Goal: Transaction & Acquisition: Book appointment/travel/reservation

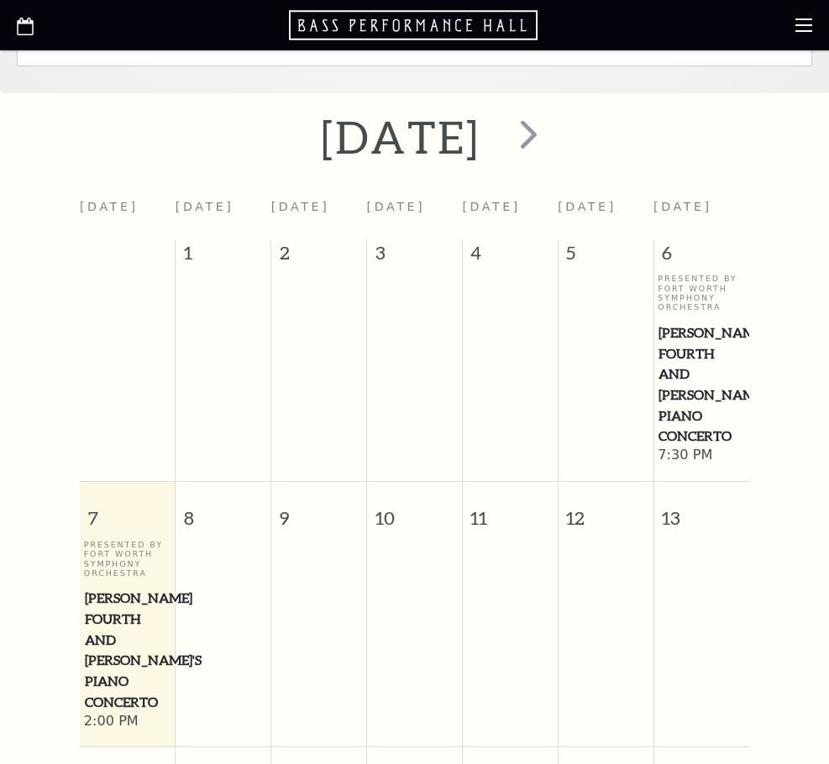
scroll to position [392, 0]
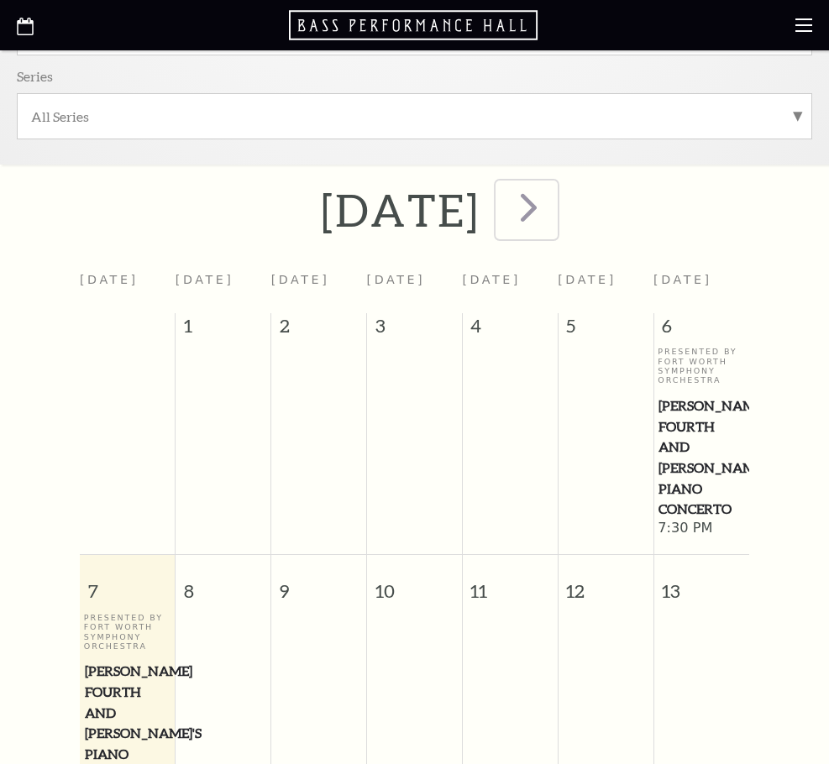
click at [553, 210] on span "next" at bounding box center [529, 207] width 48 height 48
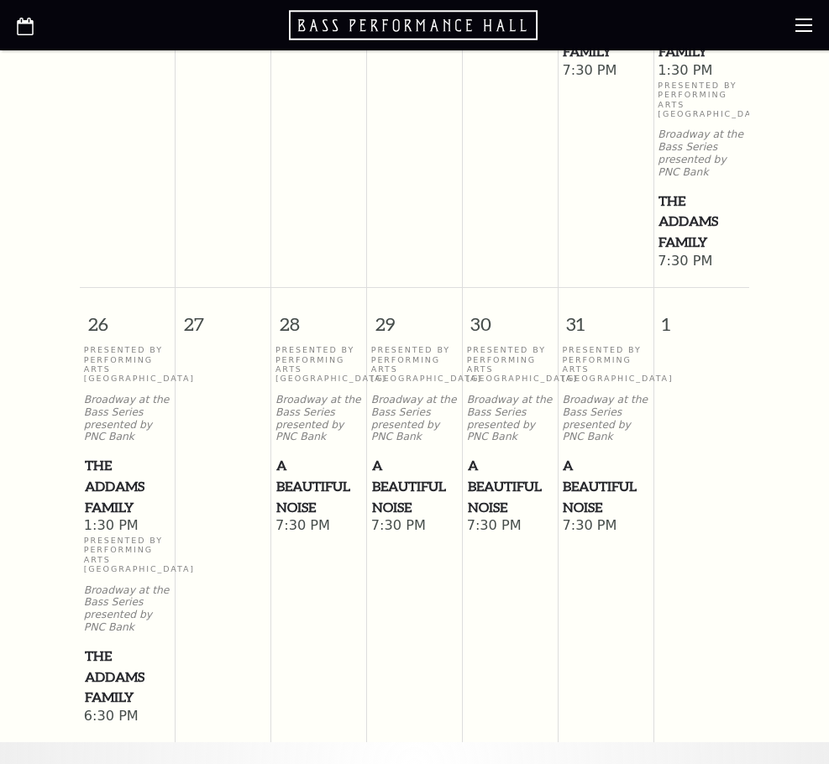
scroll to position [1707, 0]
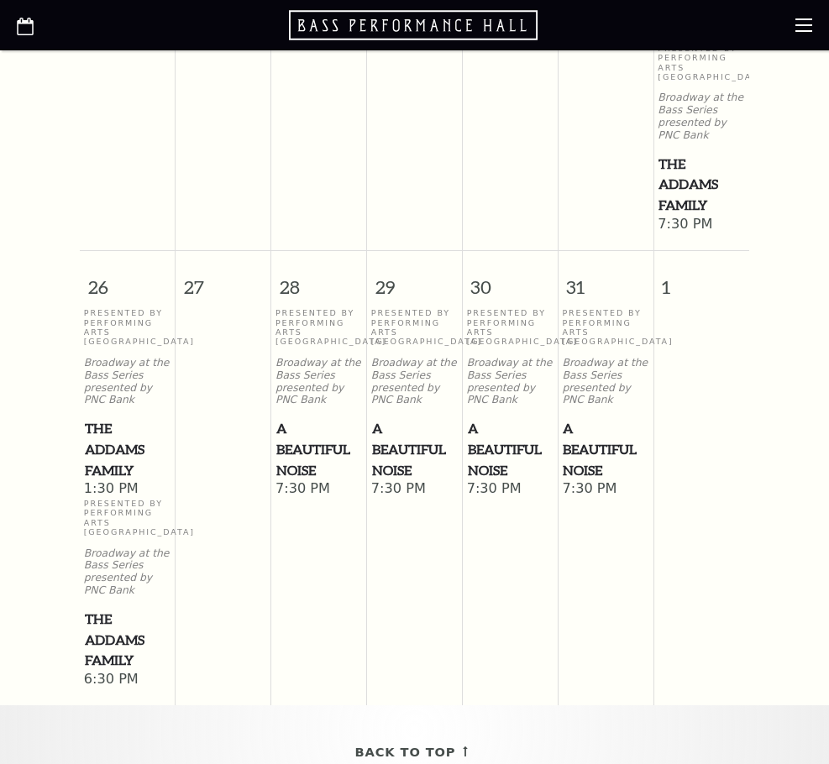
click at [317, 480] on span "A Beautiful Noise" at bounding box center [318, 449] width 85 height 62
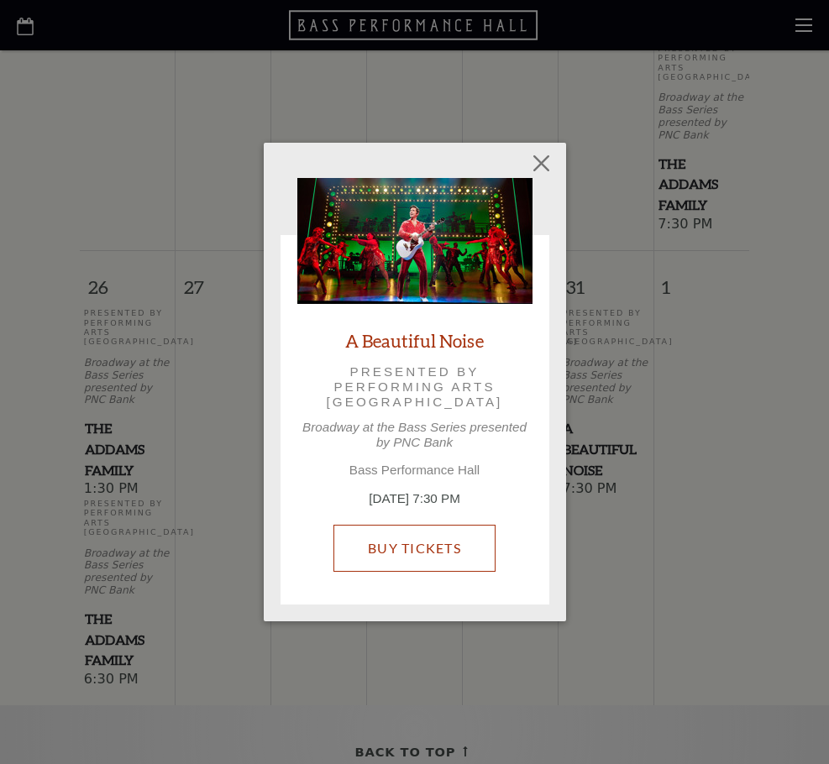
click at [442, 549] on link "Buy Tickets" at bounding box center [414, 548] width 162 height 47
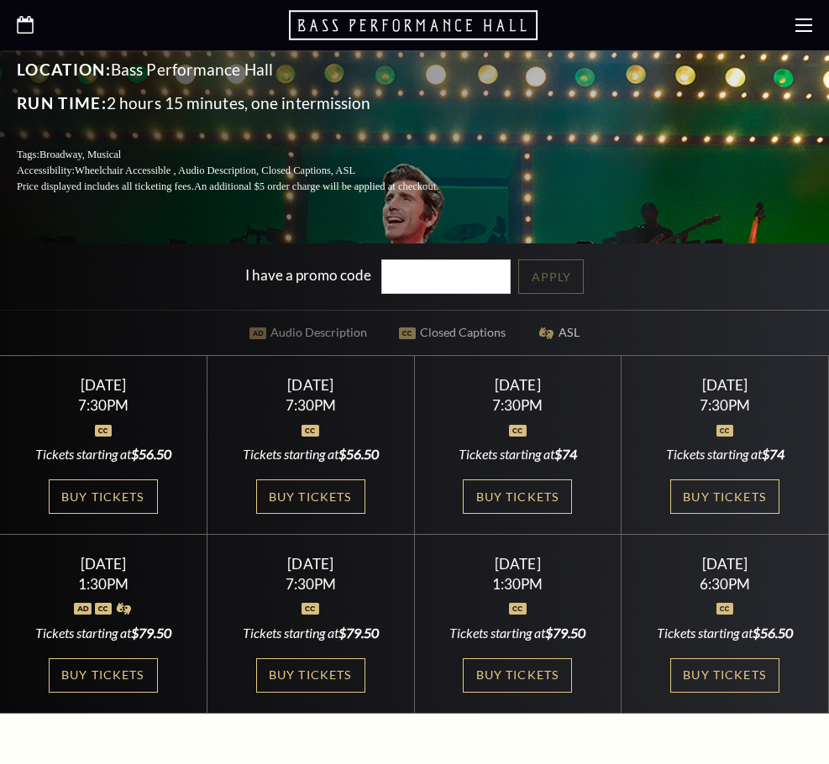
scroll to position [588, 0]
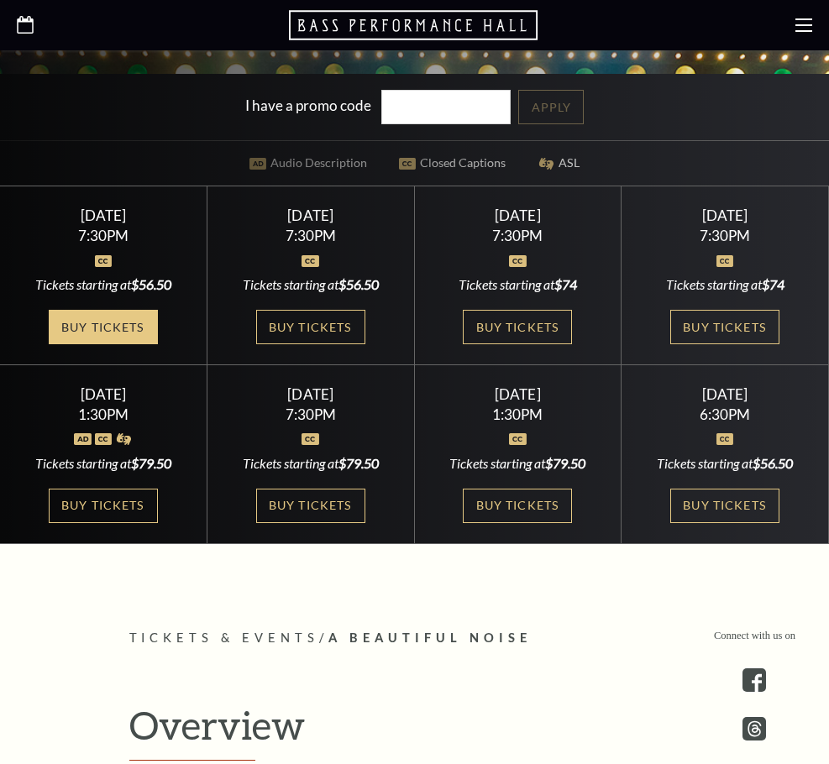
click at [78, 344] on link "Buy Tickets" at bounding box center [103, 327] width 109 height 34
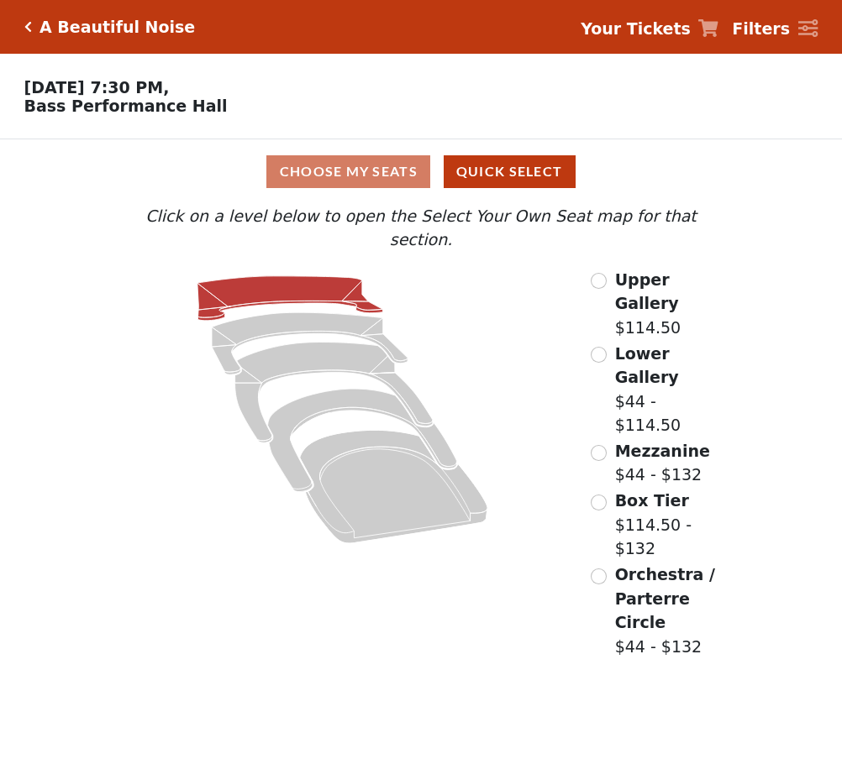
click at [304, 276] on icon at bounding box center [290, 298] width 186 height 45
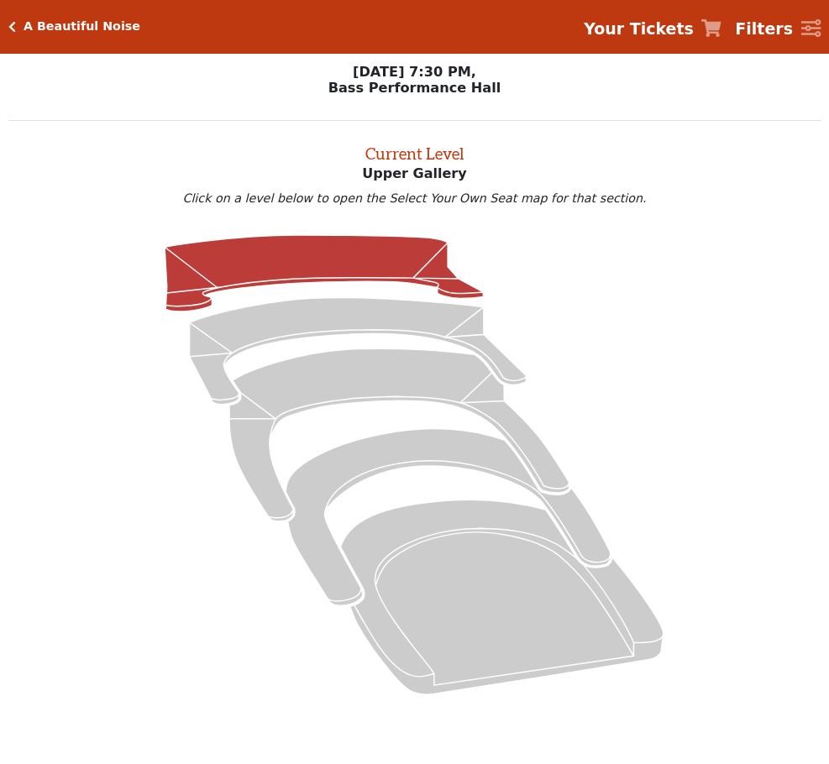
click at [0, 0] on div "Choose My Seats Quick Select" at bounding box center [0, 0] width 0 height 0
drag, startPoint x: 25, startPoint y: 25, endPoint x: 48, endPoint y: 48, distance: 32.1
click at [16, 25] on icon "Click here to go back to filters" at bounding box center [12, 27] width 8 height 12
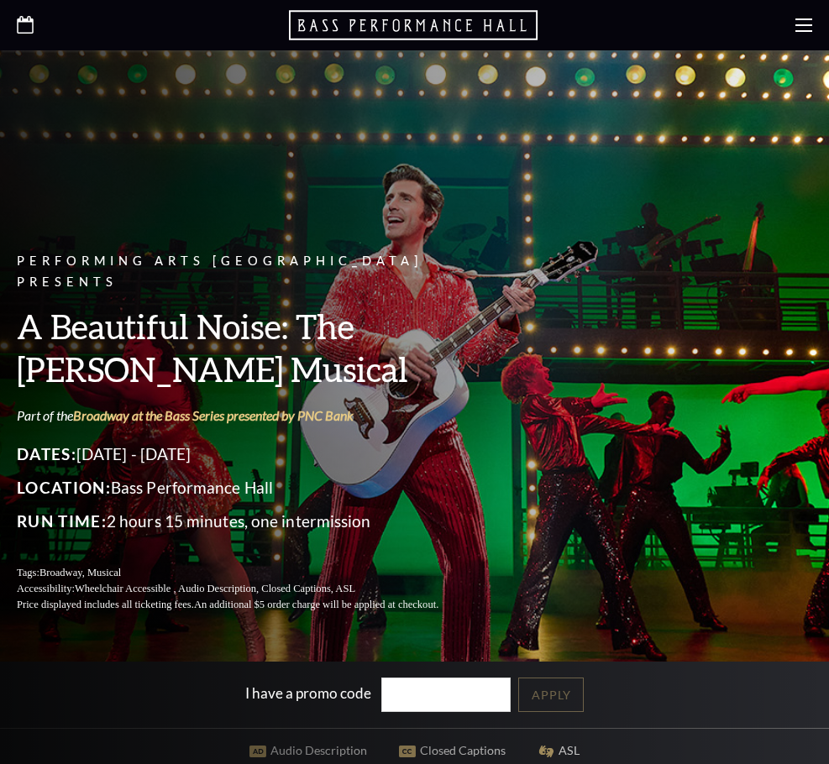
scroll to position [588, 0]
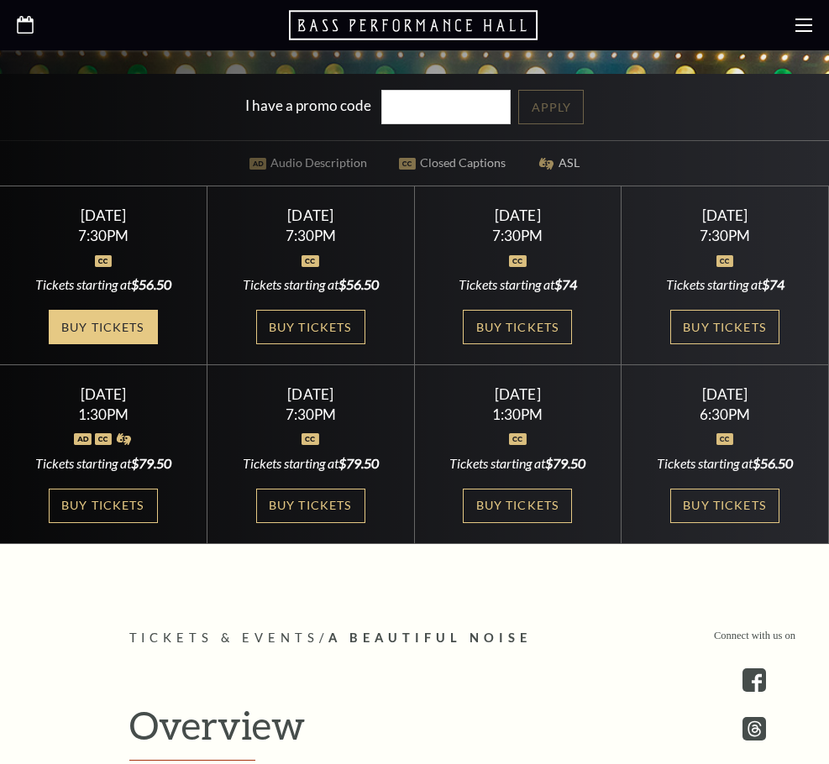
click at [72, 344] on link "Buy Tickets" at bounding box center [103, 327] width 109 height 34
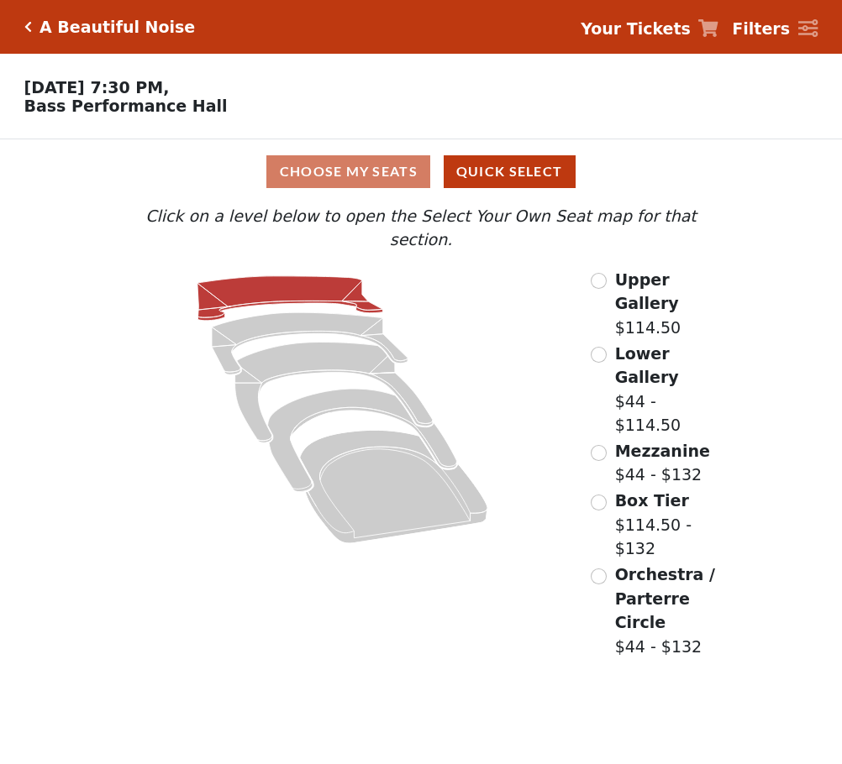
click at [277, 276] on icon at bounding box center [290, 298] width 186 height 45
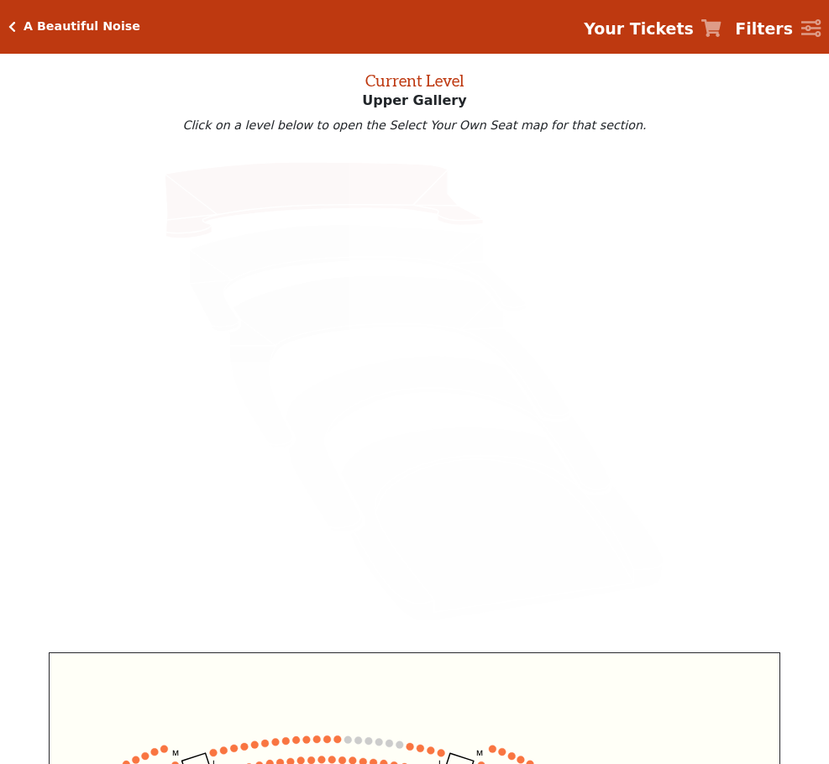
scroll to position [78, 0]
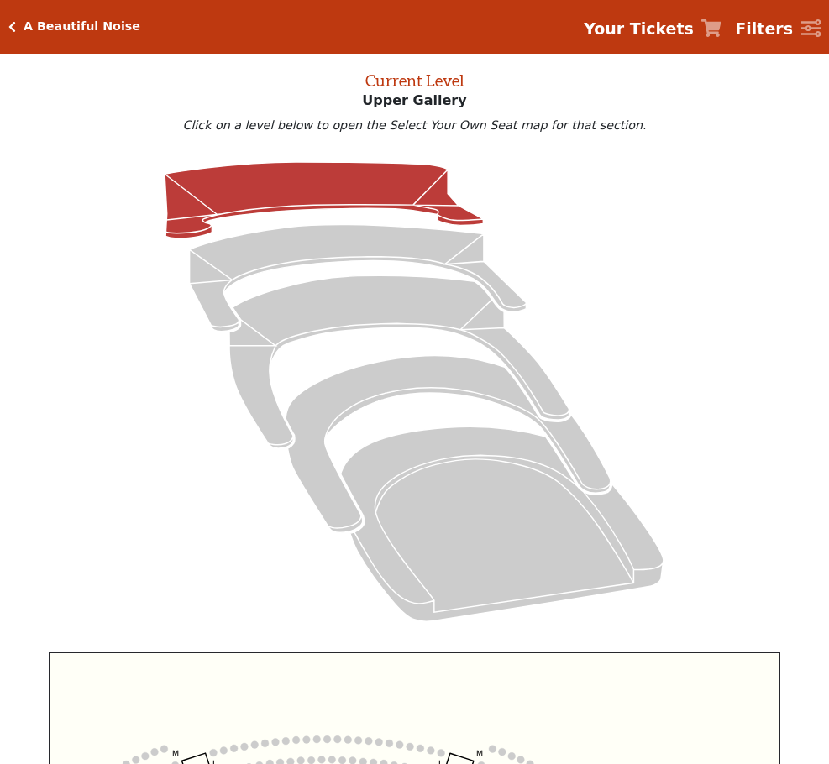
scroll to position [78, 0]
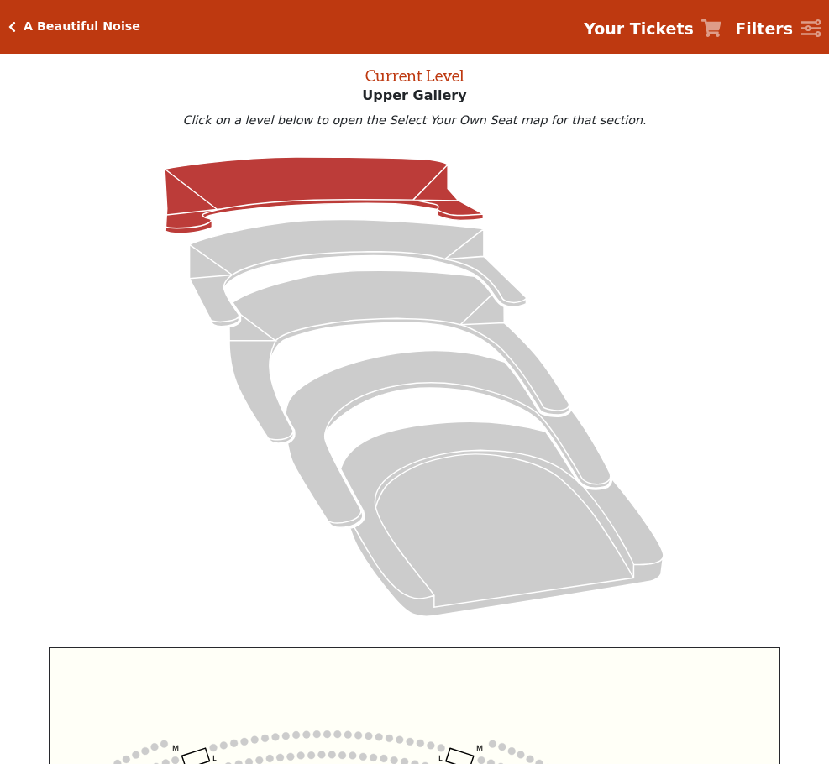
click at [0, 0] on icon at bounding box center [0, 0] width 0 height 0
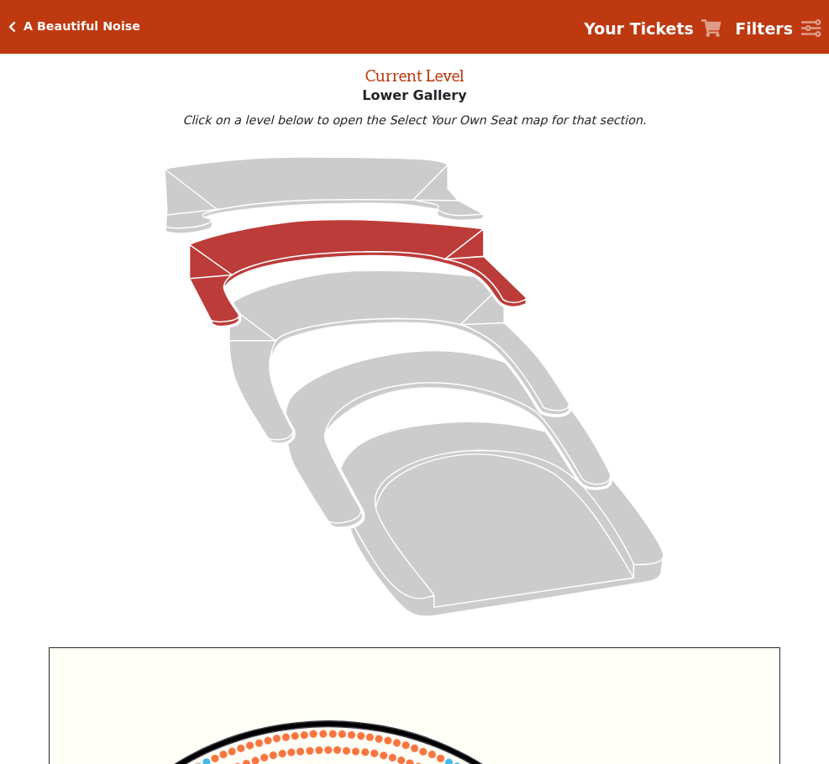
click at [0, 0] on icon at bounding box center [0, 0] width 0 height 0
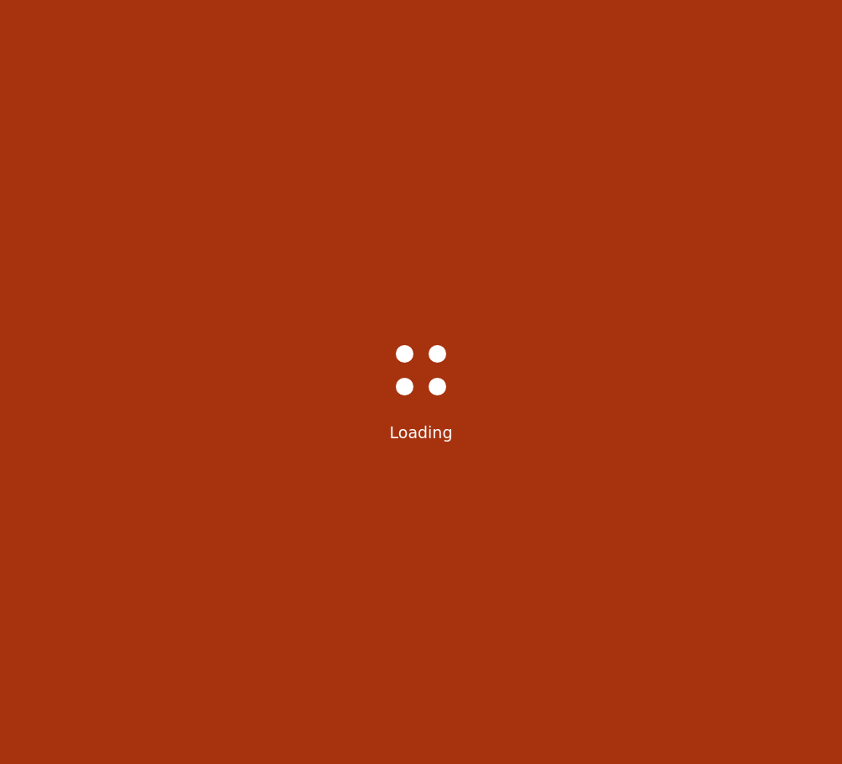
select select "6223"
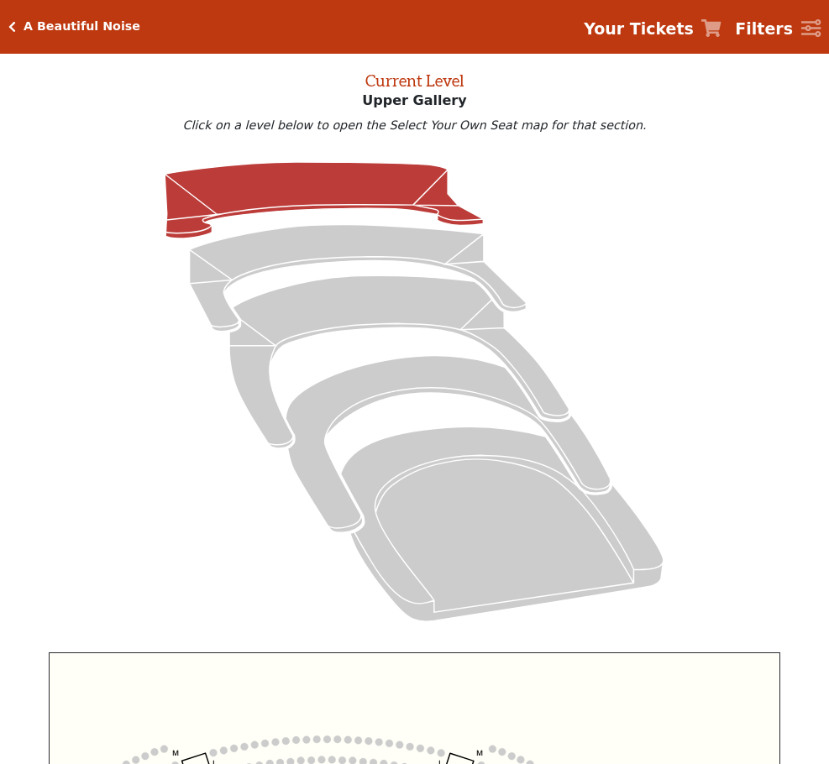
scroll to position [78, 0]
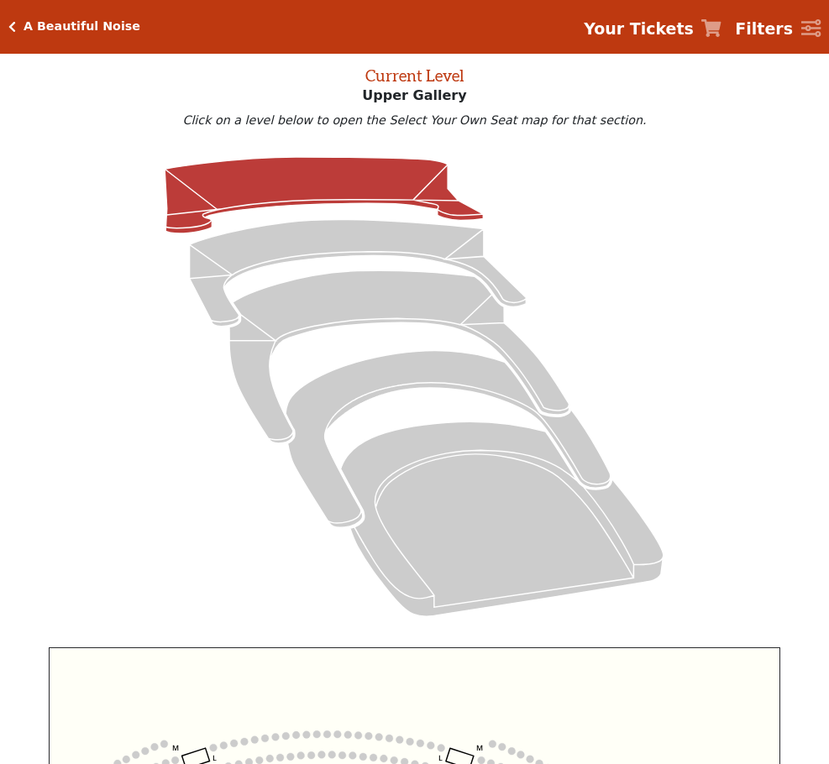
click at [0, 0] on icon at bounding box center [0, 0] width 0 height 0
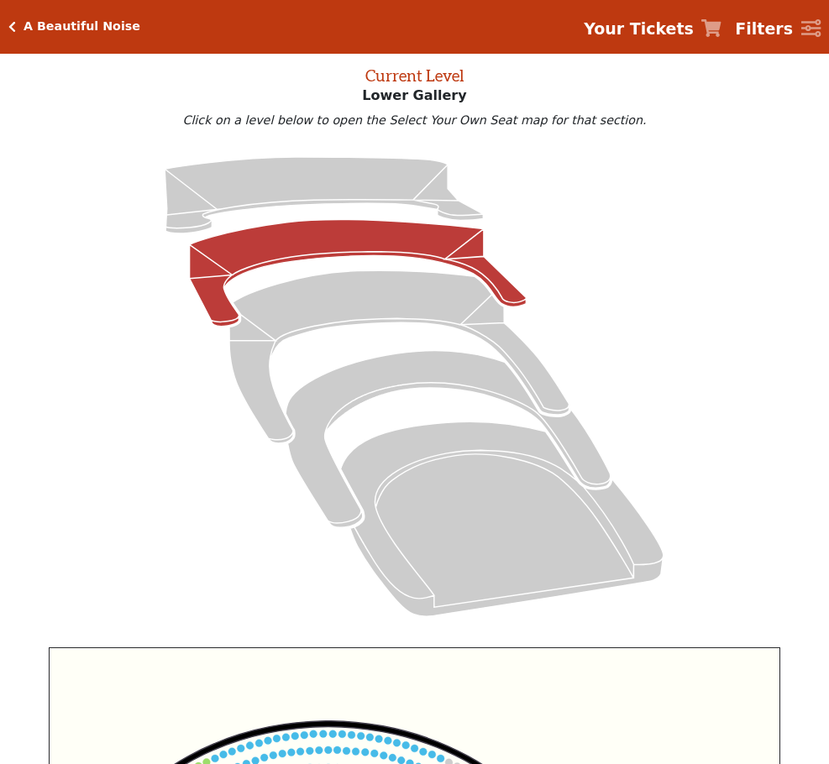
click at [0, 0] on icon at bounding box center [0, 0] width 0 height 0
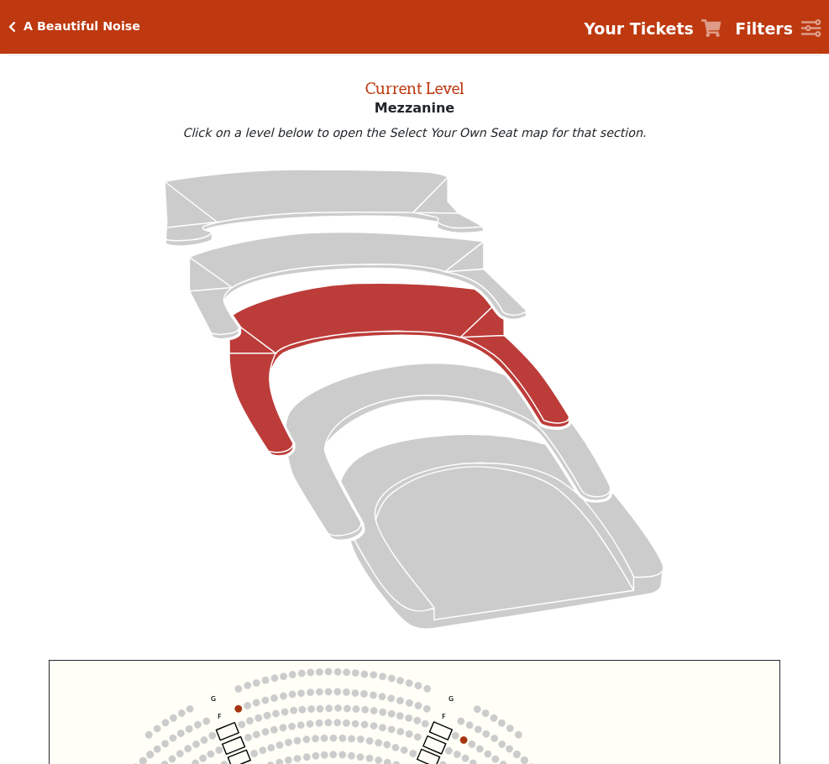
scroll to position [78, 0]
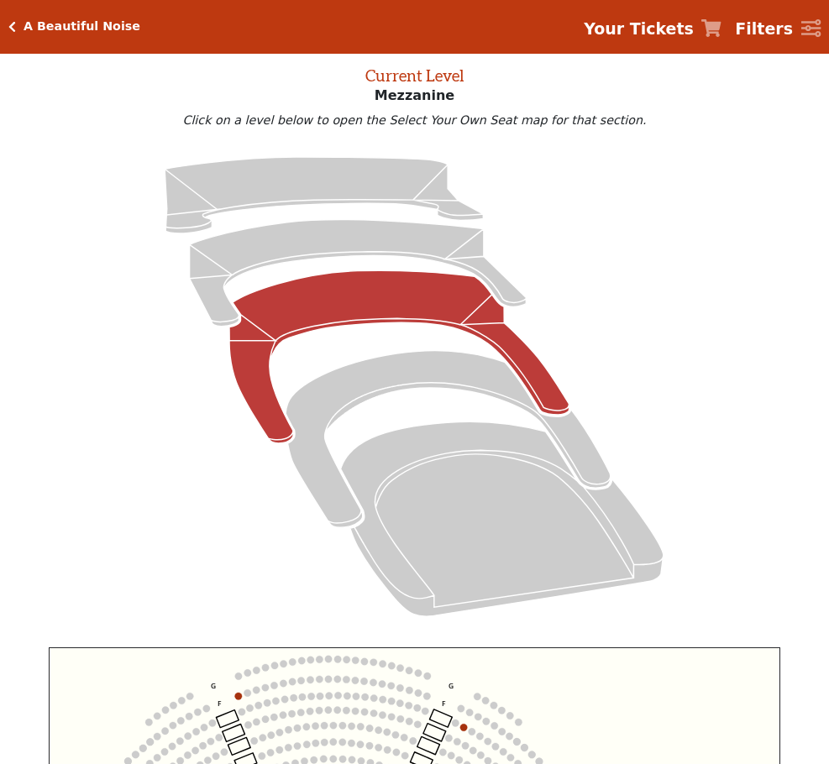
click at [0, 0] on icon at bounding box center [0, 0] width 0 height 0
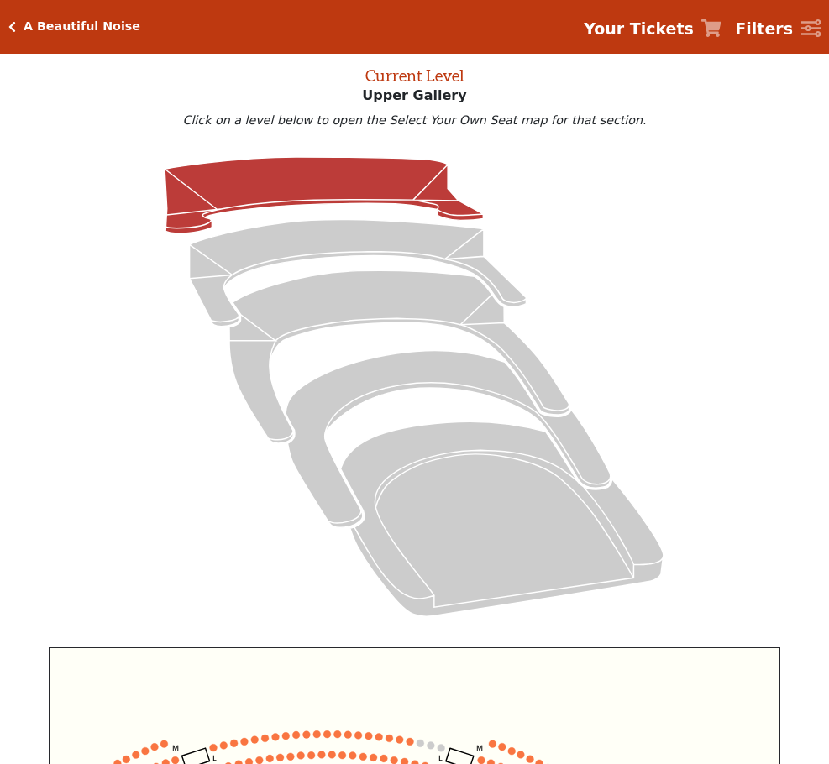
click at [0, 0] on icon at bounding box center [0, 0] width 0 height 0
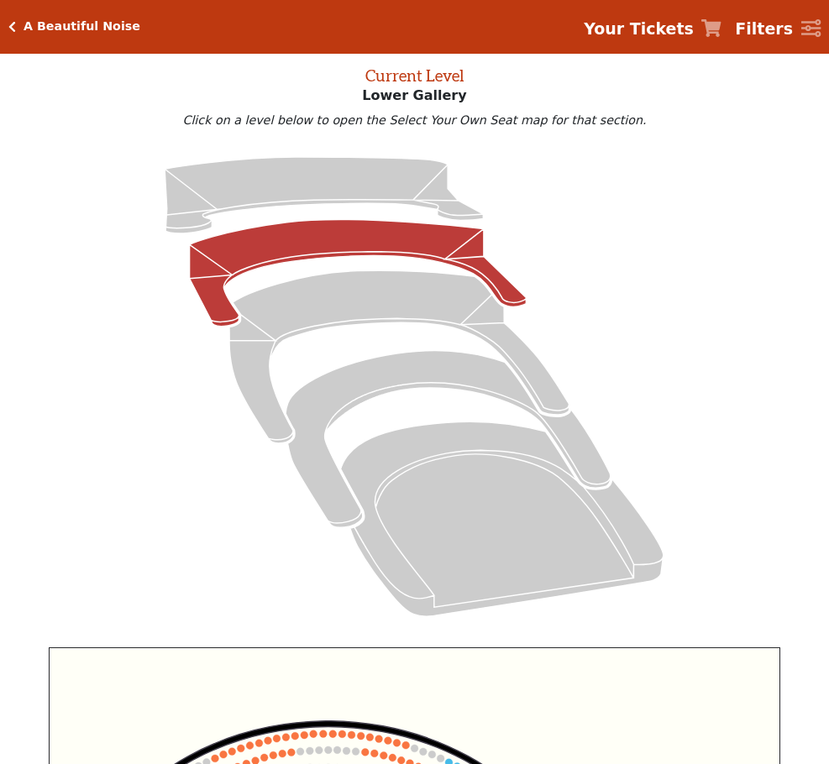
click at [0, 0] on icon at bounding box center [0, 0] width 0 height 0
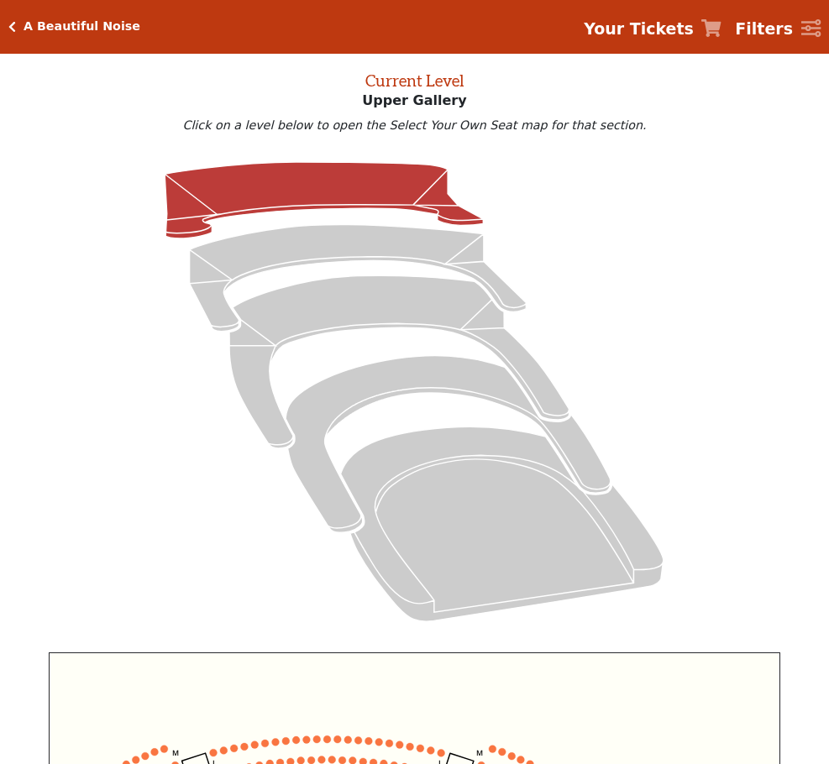
scroll to position [78, 0]
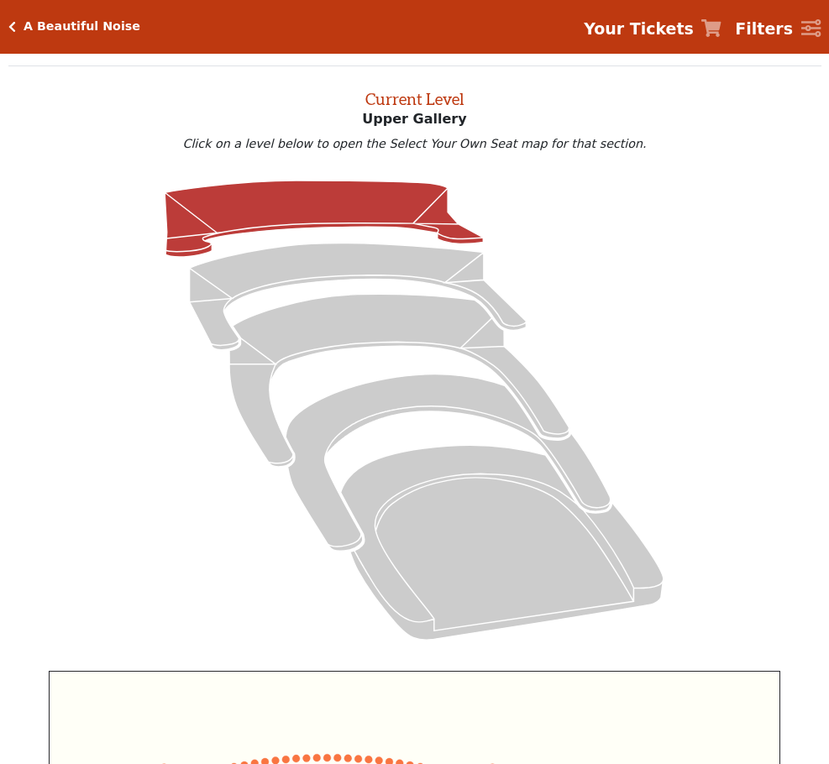
scroll to position [78, 0]
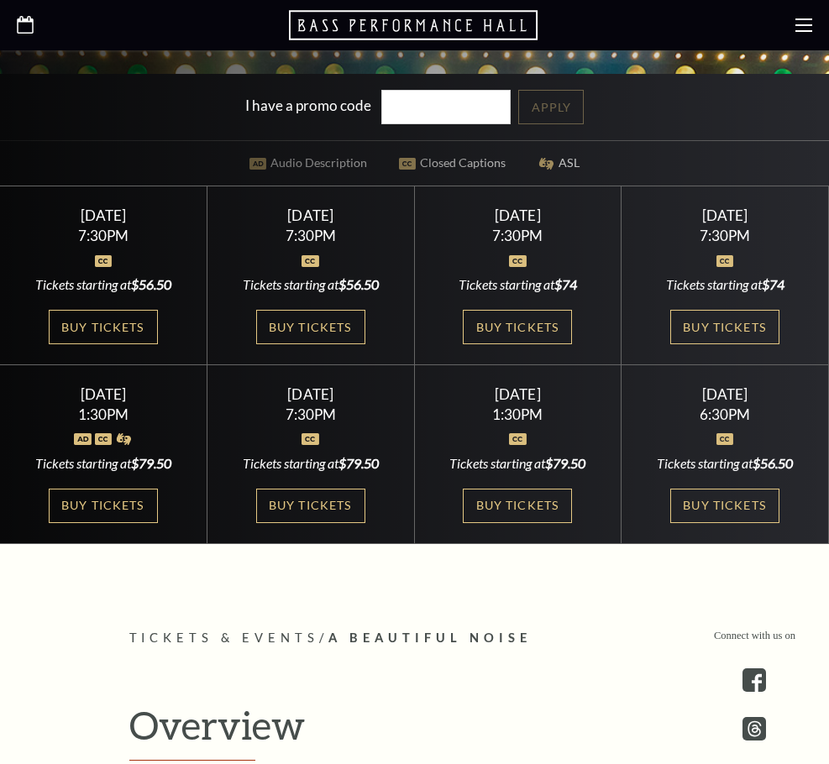
click at [17, 25] on icon at bounding box center [25, 25] width 17 height 18
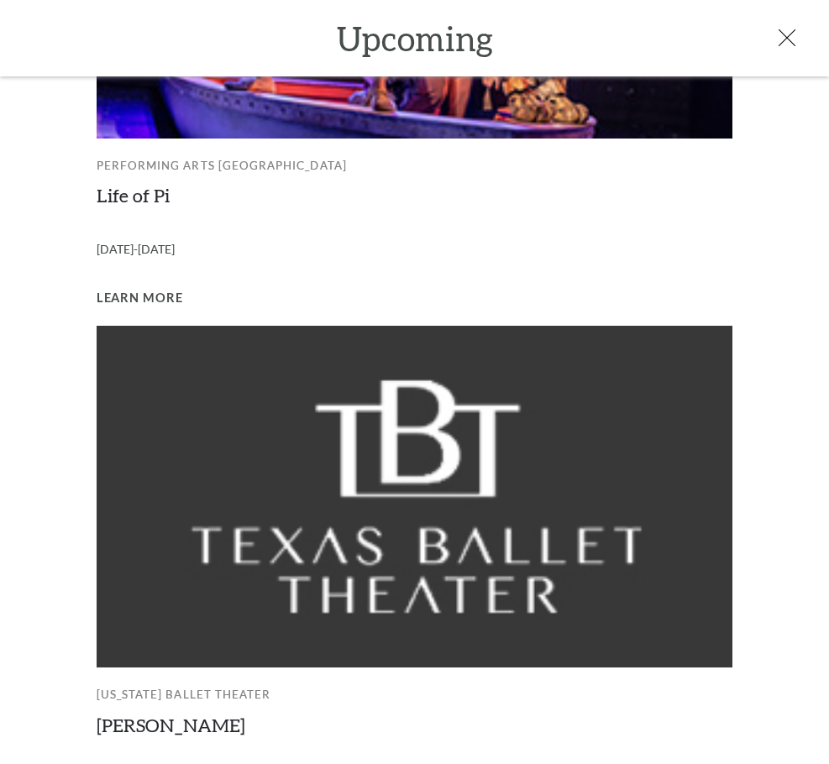
scroll to position [1522, 0]
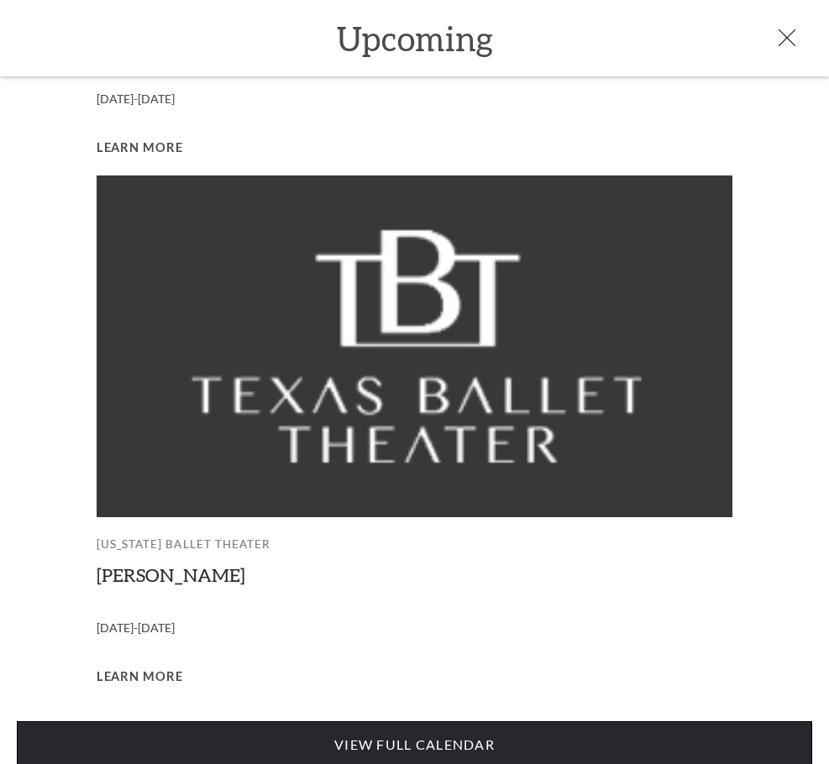
drag, startPoint x: 453, startPoint y: 726, endPoint x: 443, endPoint y: 723, distance: 10.4
click at [452, 726] on link "View Full Calendar" at bounding box center [415, 745] width 796 height 47
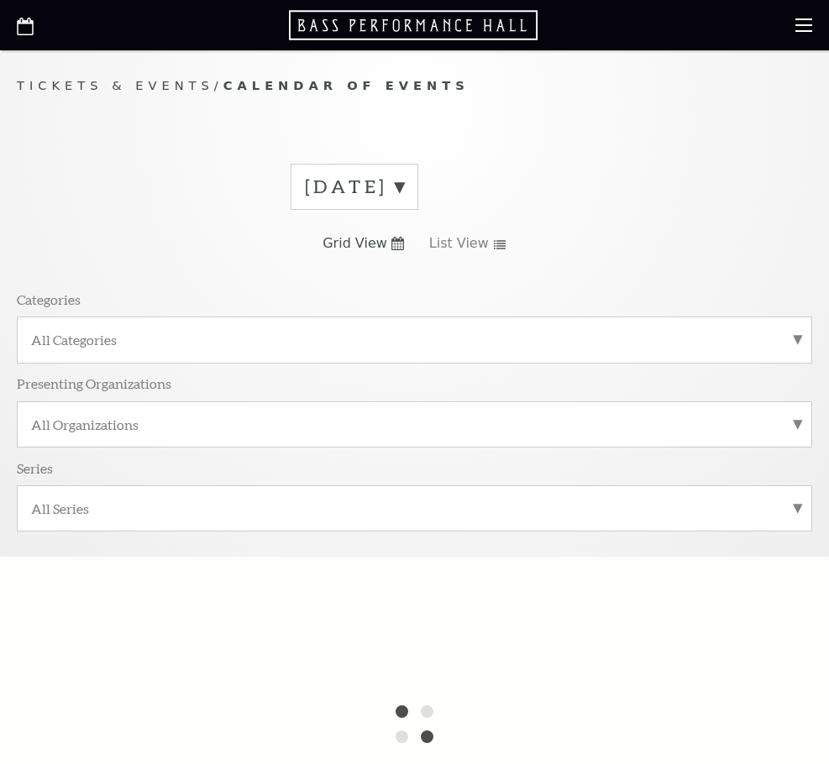
click at [404, 181] on label "[DATE]" at bounding box center [354, 187] width 99 height 26
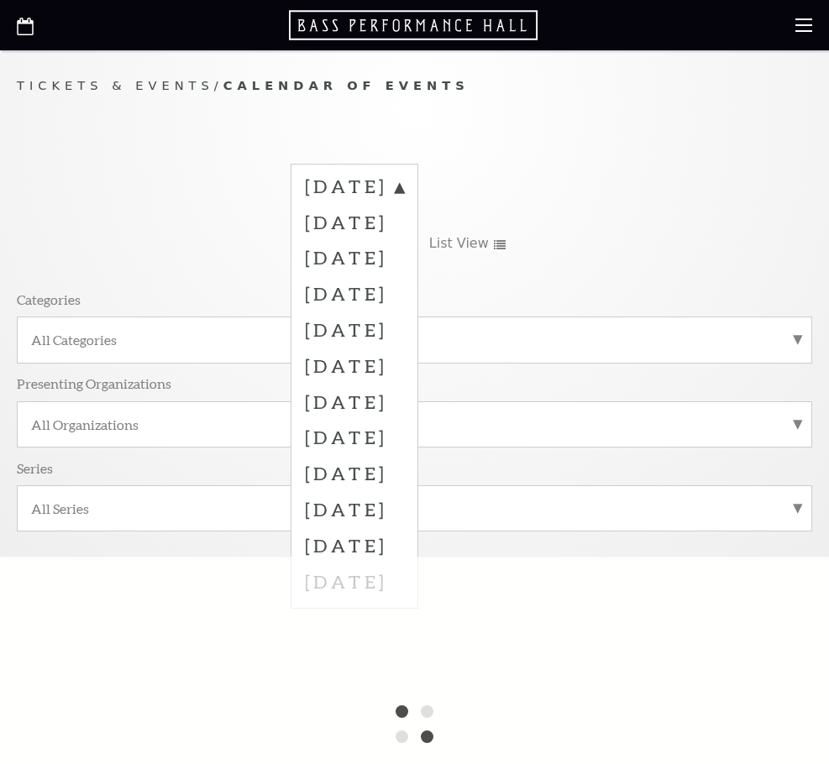
drag, startPoint x: 352, startPoint y: 223, endPoint x: 328, endPoint y: 217, distance: 25.1
click at [352, 222] on label "[DATE]" at bounding box center [354, 222] width 99 height 36
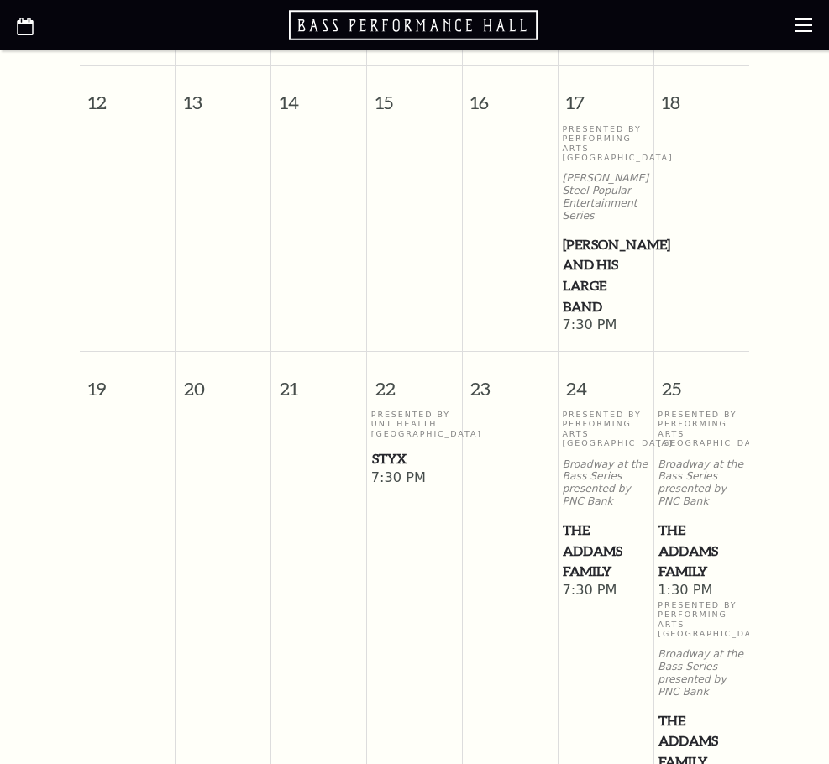
scroll to position [1176, 0]
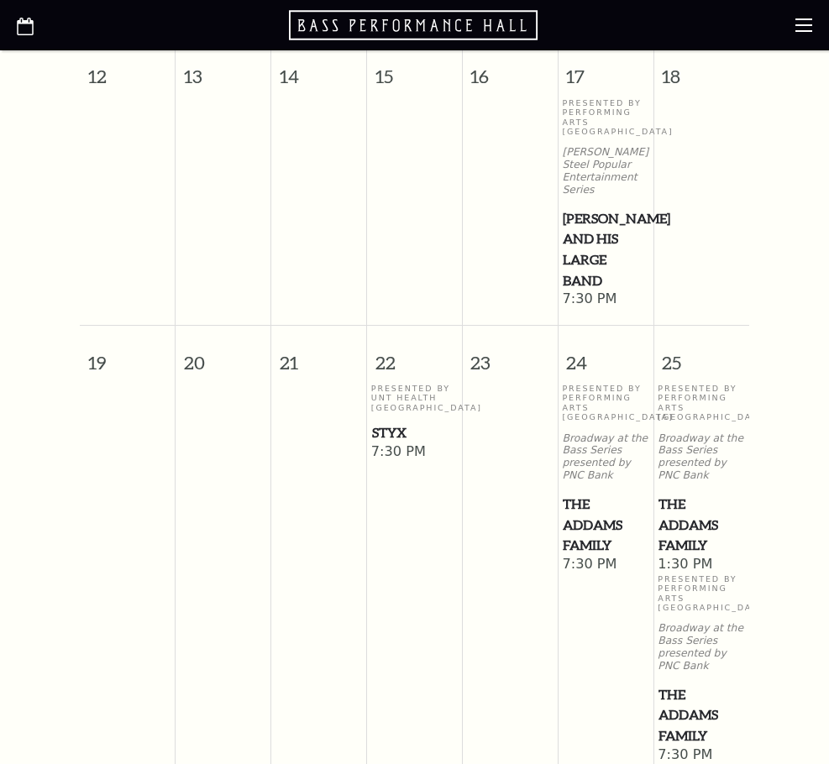
click at [601, 251] on span "[PERSON_NAME] and his Large Band" at bounding box center [605, 249] width 85 height 83
click at [608, 249] on span "[PERSON_NAME] and his Large Band" at bounding box center [605, 249] width 85 height 83
click at [585, 298] on span "7:30 PM" at bounding box center [605, 300] width 87 height 18
click at [590, 224] on span "[PERSON_NAME] and his Large Band" at bounding box center [605, 249] width 85 height 83
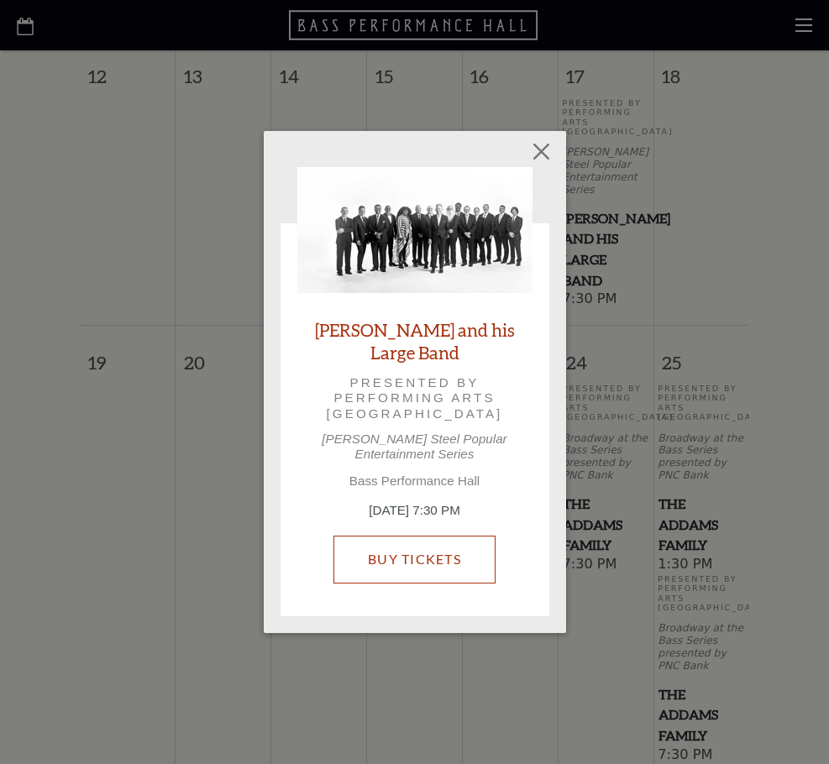
click at [424, 547] on link "Buy Tickets" at bounding box center [414, 559] width 162 height 47
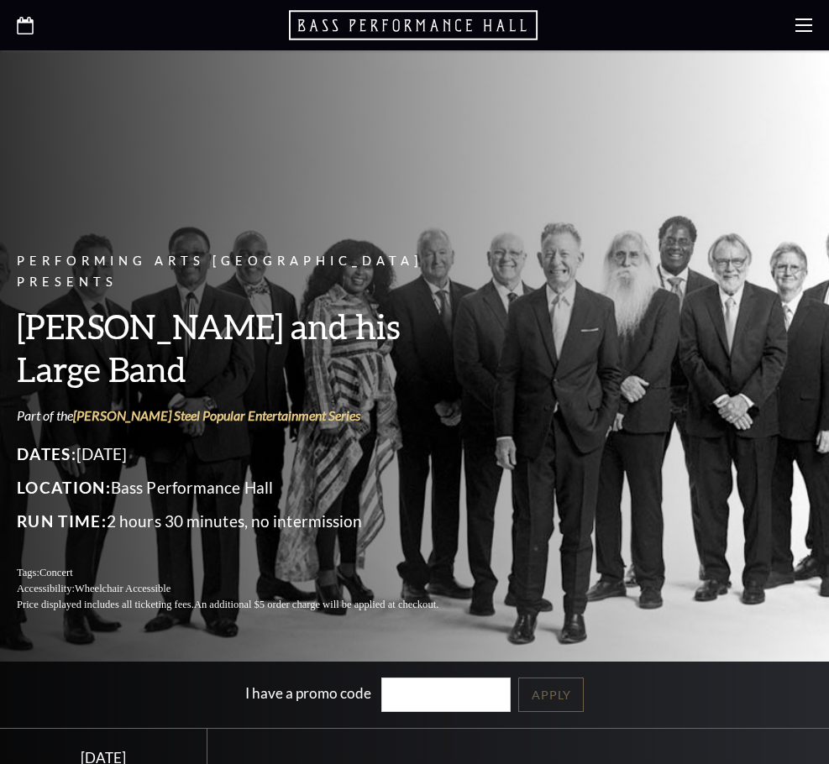
scroll to position [588, 0]
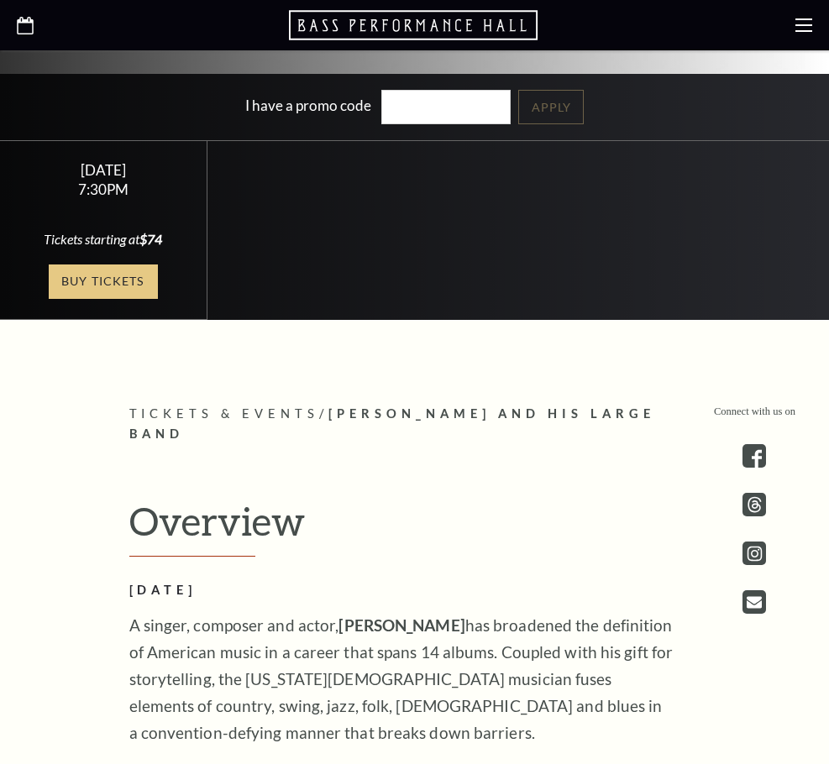
click at [106, 276] on link "Buy Tickets" at bounding box center [103, 282] width 109 height 34
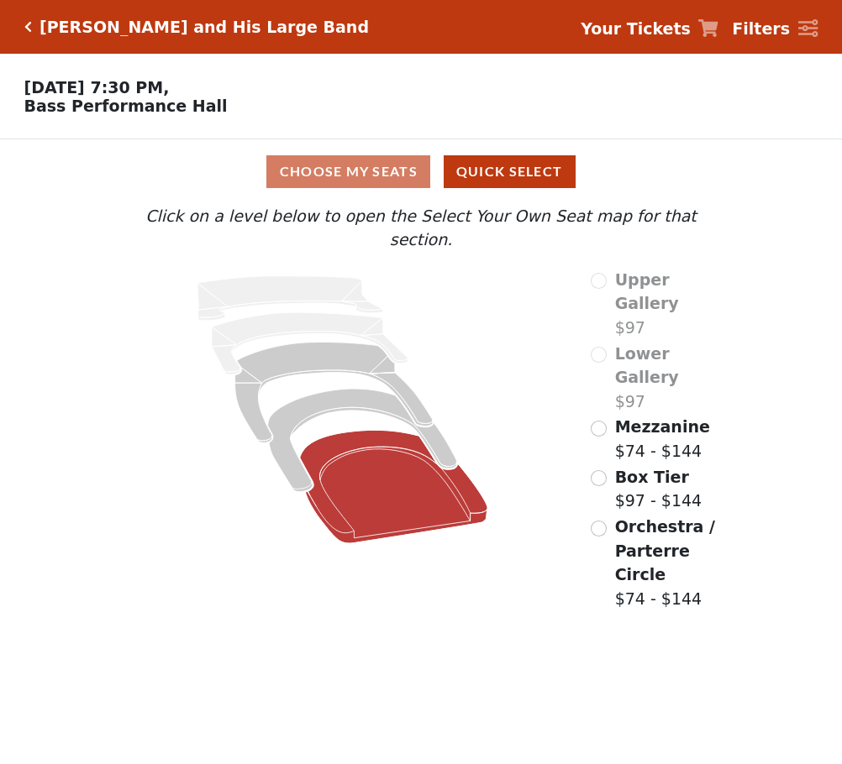
click at [364, 459] on icon at bounding box center [393, 486] width 188 height 113
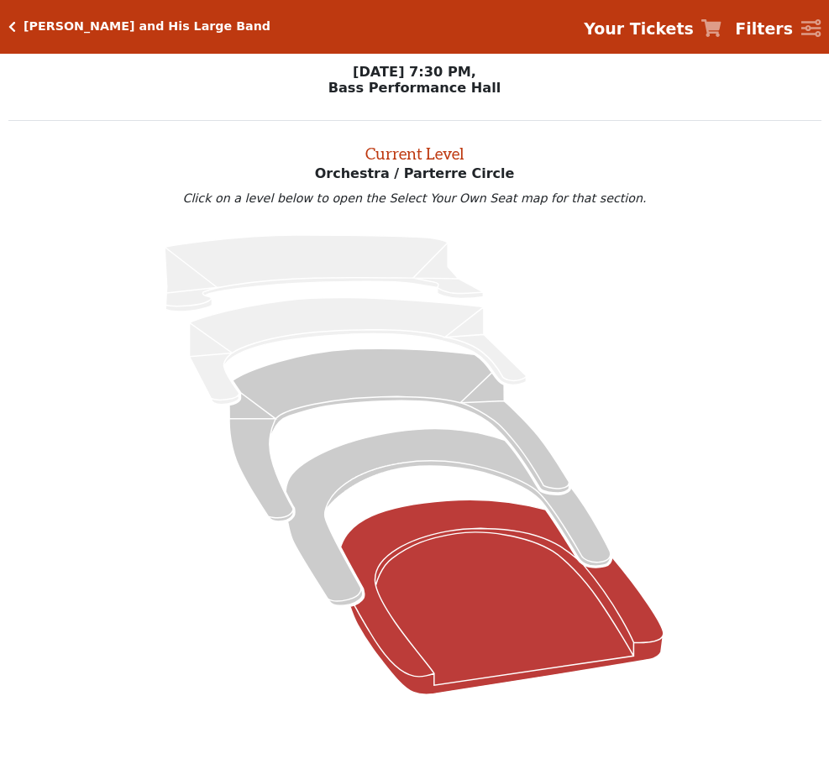
click at [0, 0] on div "Choose My Seats Quick Select" at bounding box center [0, 0] width 0 height 0
click at [0, 0] on icon at bounding box center [0, 0] width 0 height 0
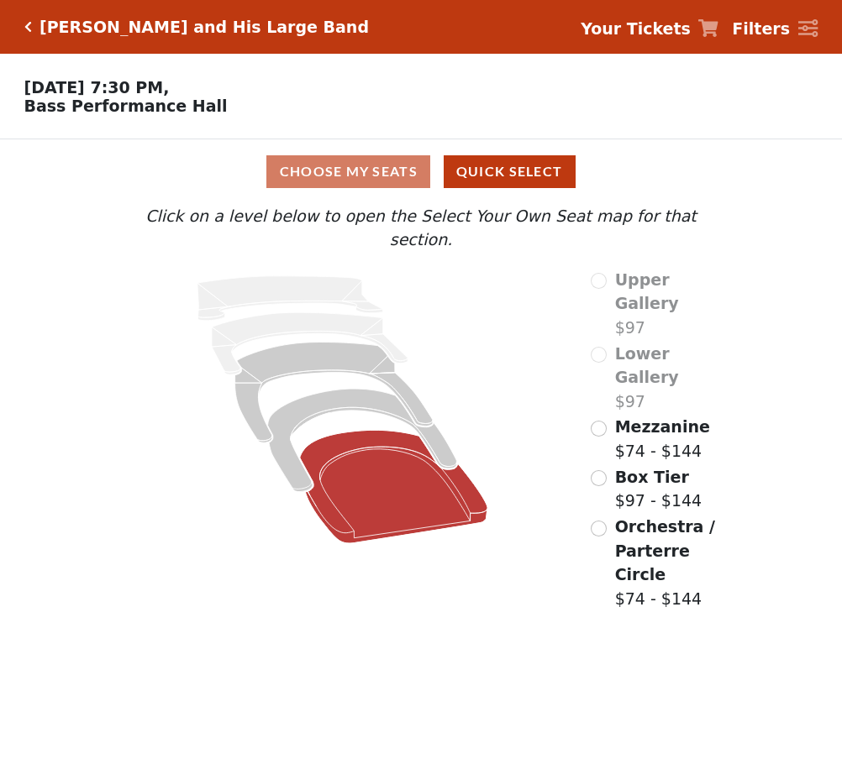
click at [388, 430] on icon at bounding box center [393, 486] width 188 height 113
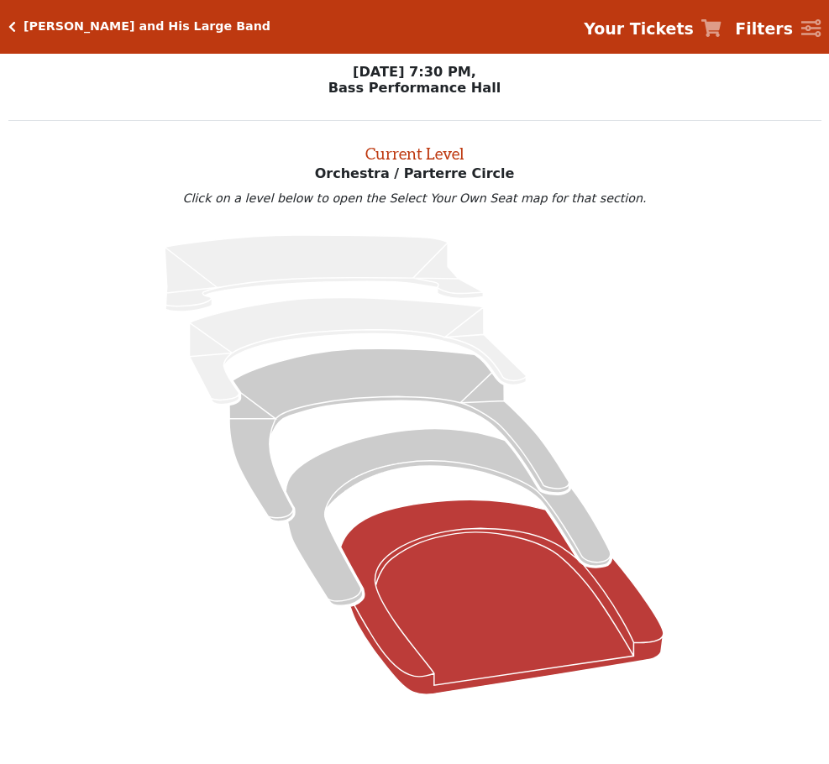
click at [0, 0] on div "Choose My Seats Quick Select" at bounding box center [0, 0] width 0 height 0
click at [0, 0] on button "Quick Select" at bounding box center [0, 0] width 0 height 0
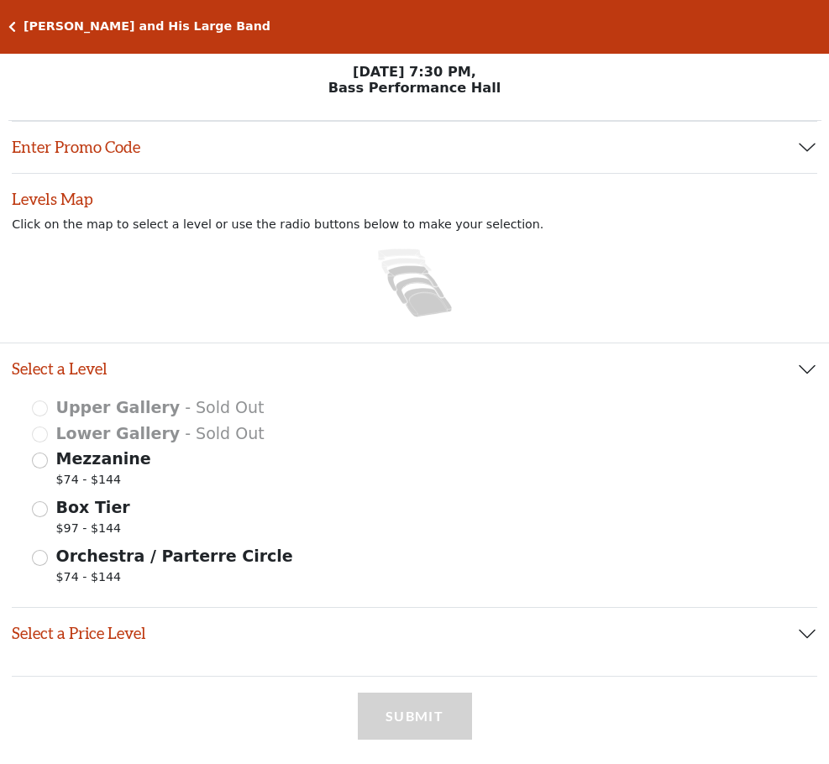
click at [0, 0] on icon at bounding box center [0, 0] width 0 height 0
radio input "true"
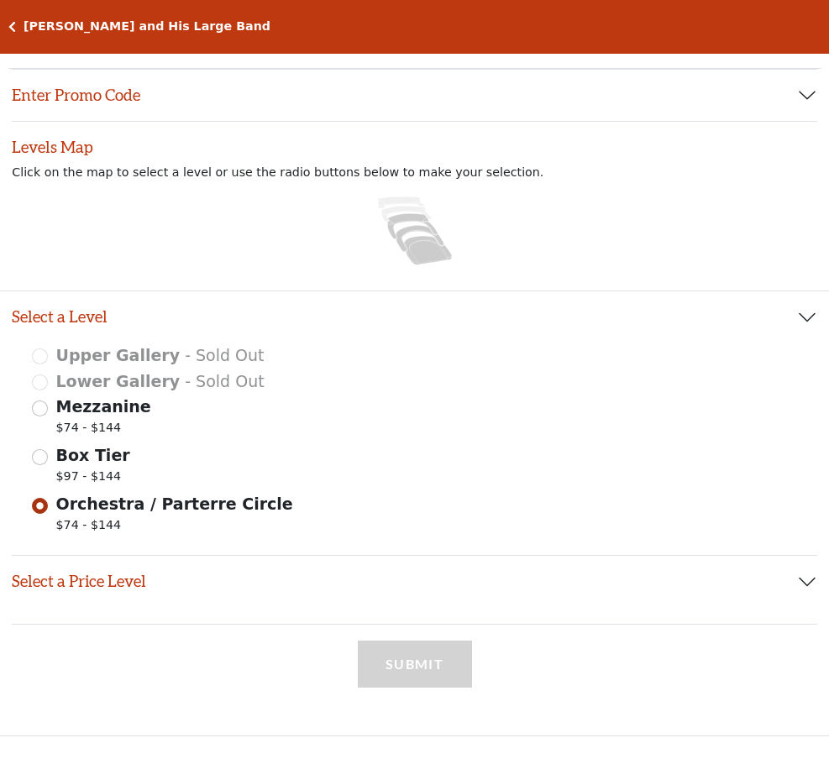
scroll to position [54, 0]
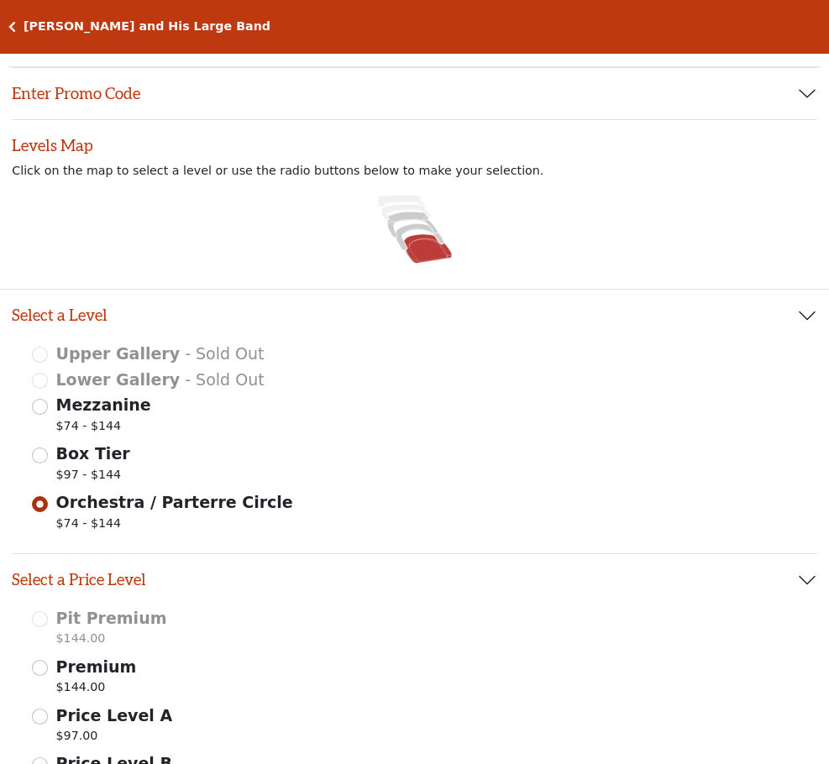
click at [0, 0] on button "Choose My Seats" at bounding box center [0, 0] width 0 height 0
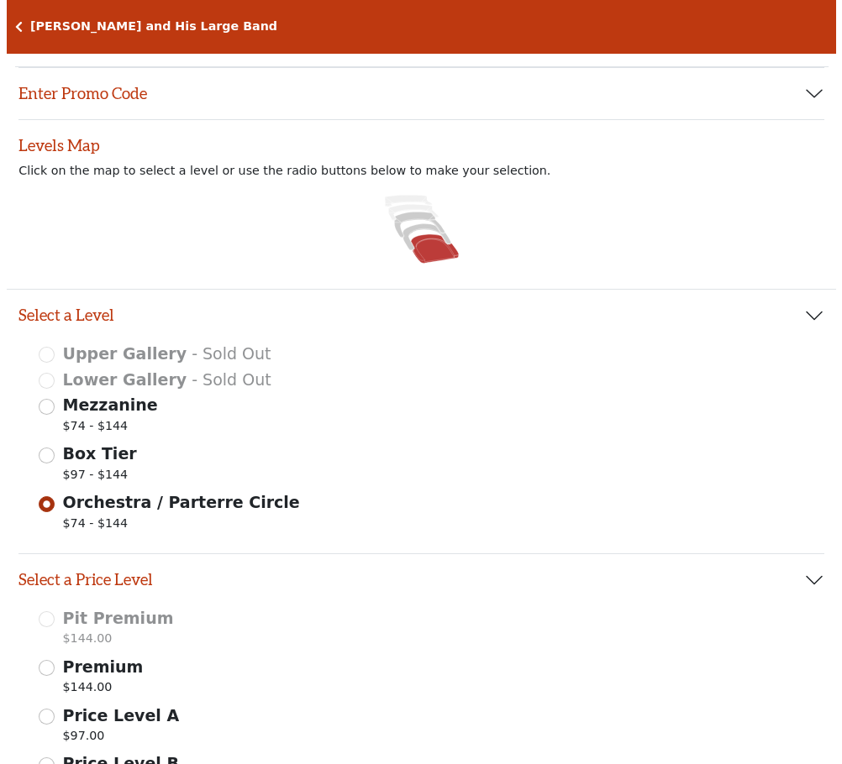
scroll to position [0, 0]
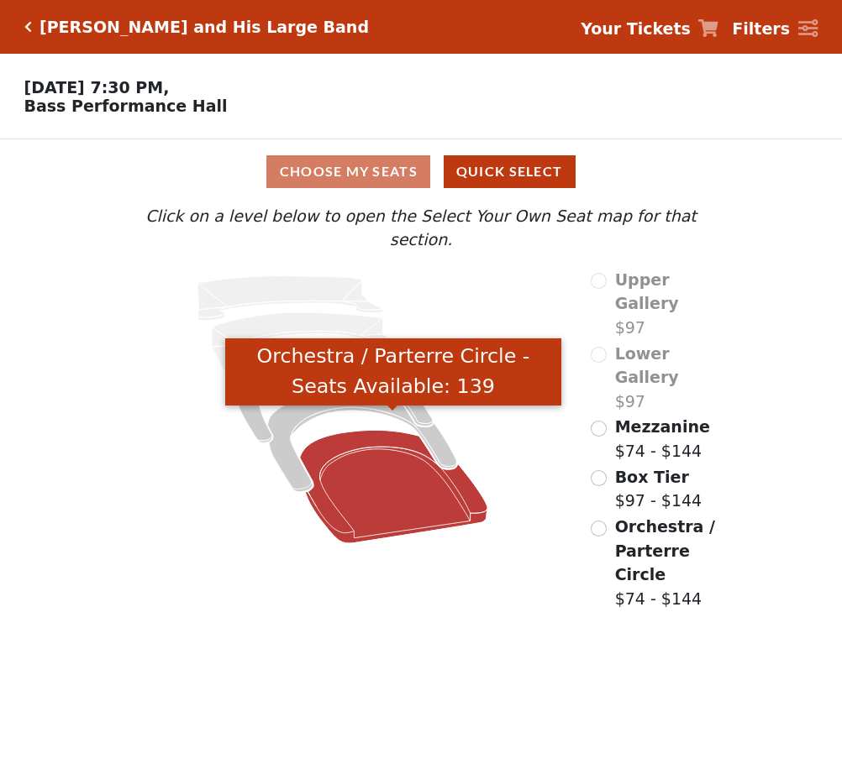
click at [367, 447] on icon "Orchestra / Parterre Circle - Seats Available: 139" at bounding box center [393, 486] width 188 height 113
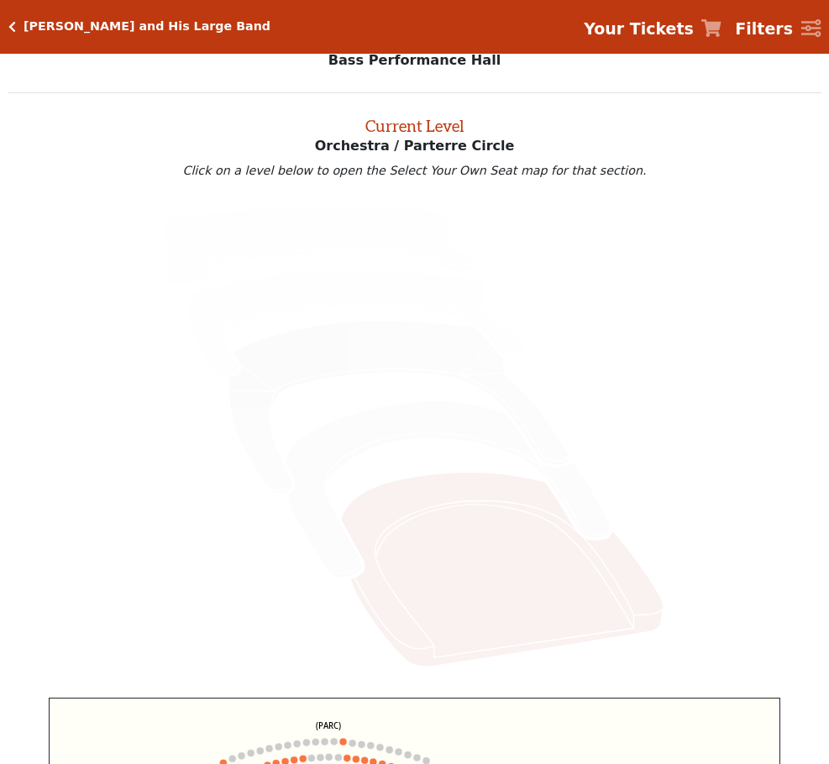
scroll to position [78, 0]
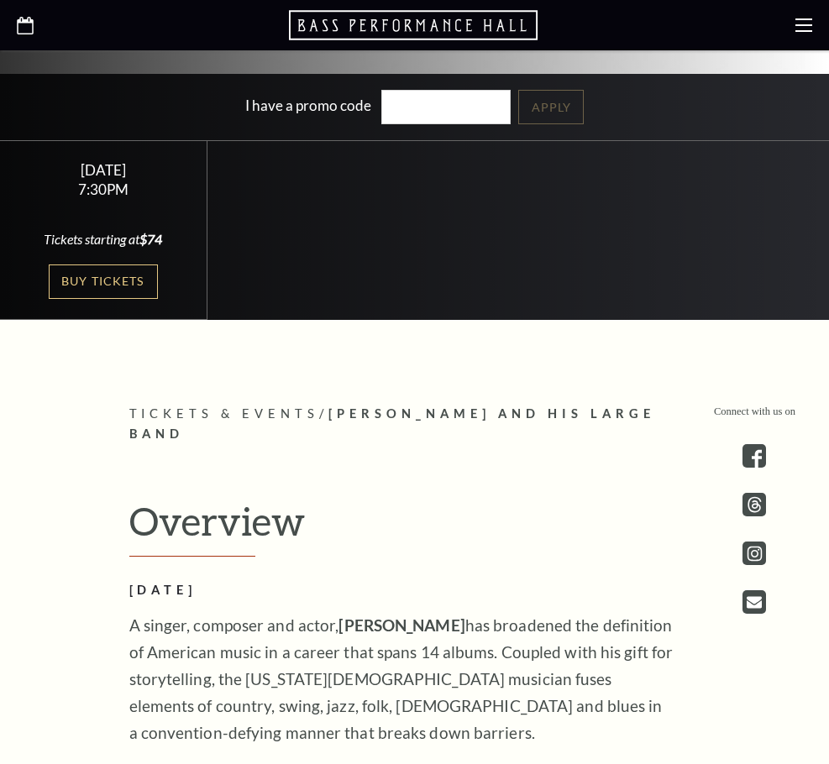
scroll to position [588, 0]
click at [13, 23] on div at bounding box center [414, 25] width 829 height 50
click at [18, 29] on icon at bounding box center [25, 26] width 17 height 18
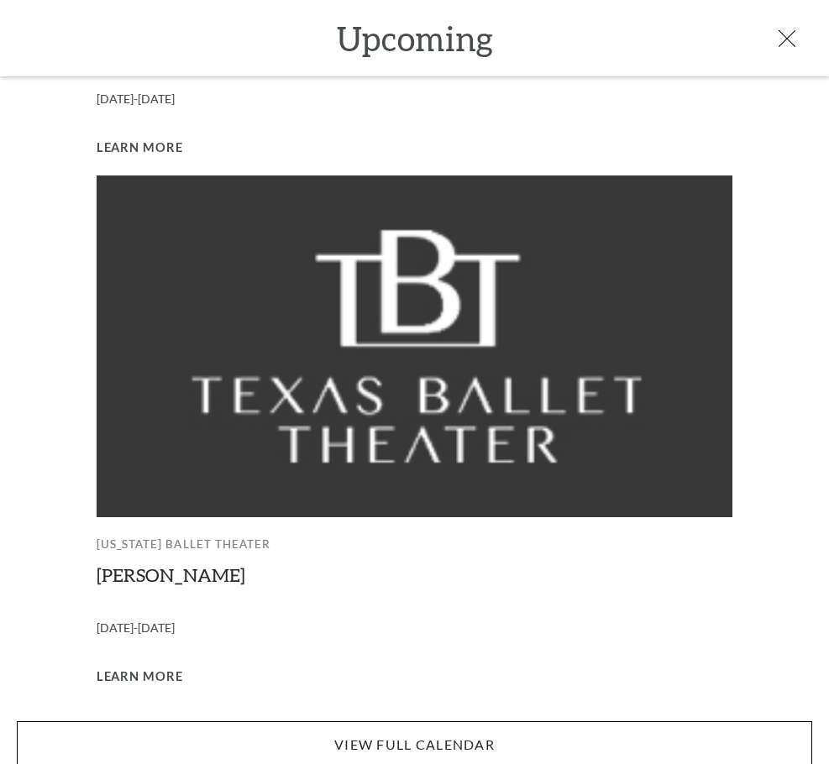
scroll to position [588, 0]
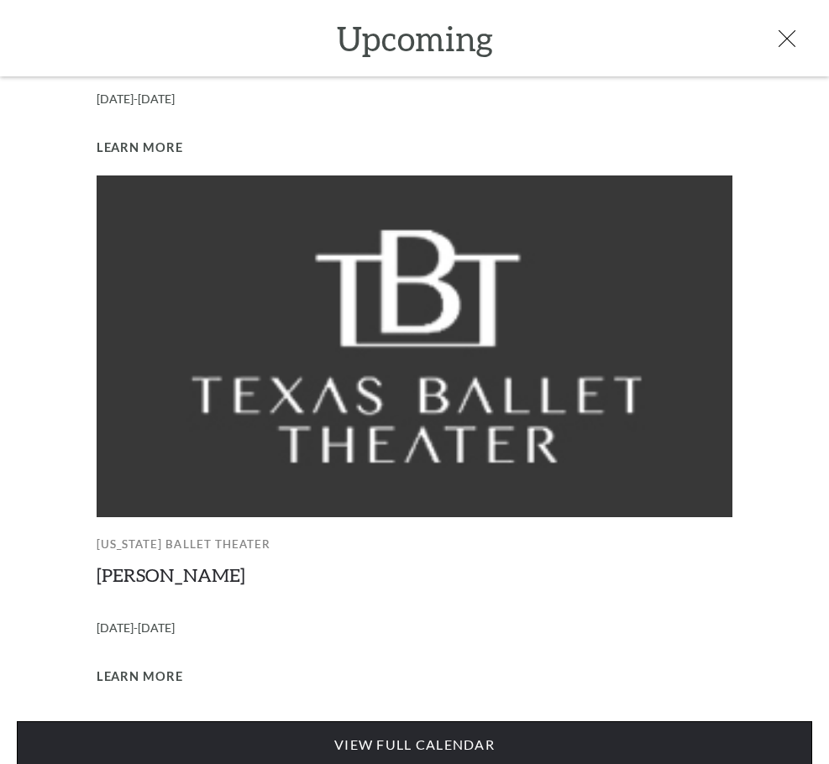
click at [453, 733] on link "View Full Calendar" at bounding box center [415, 745] width 796 height 47
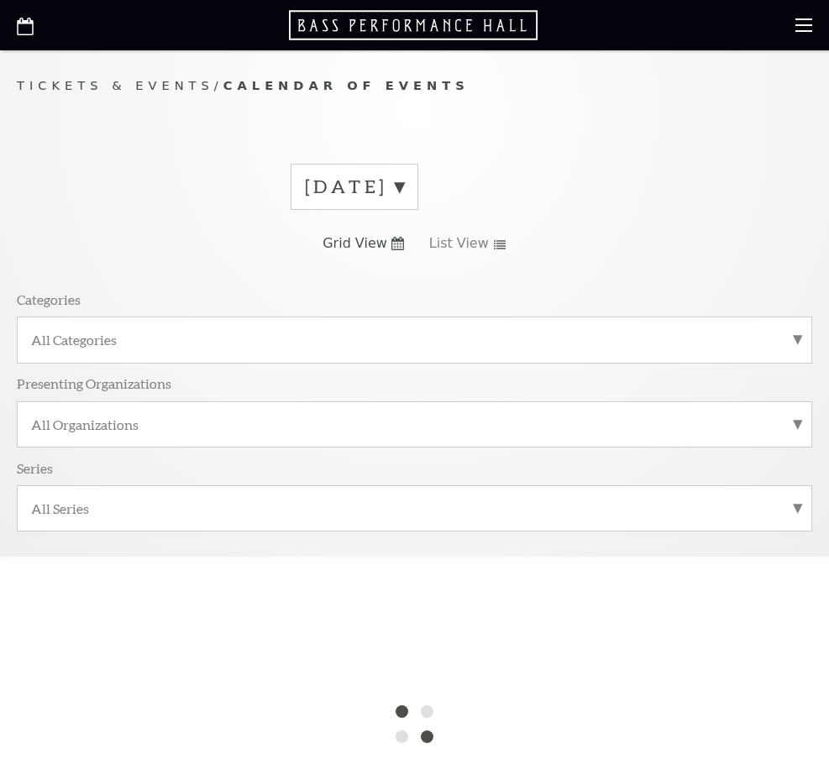
click at [404, 191] on label "[DATE]" at bounding box center [354, 187] width 99 height 26
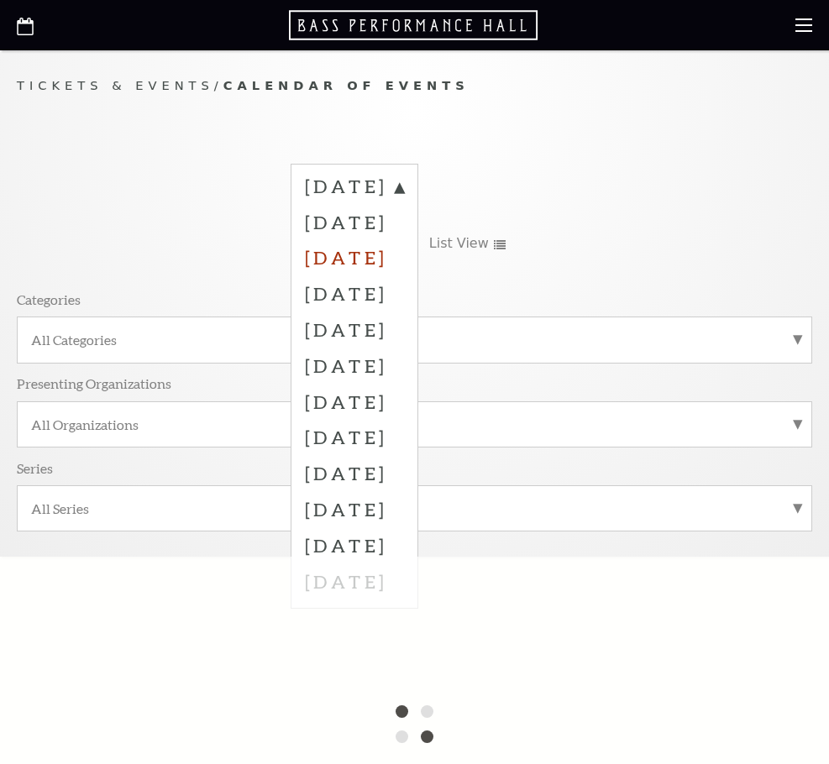
click at [404, 255] on label "November 2025" at bounding box center [354, 257] width 99 height 36
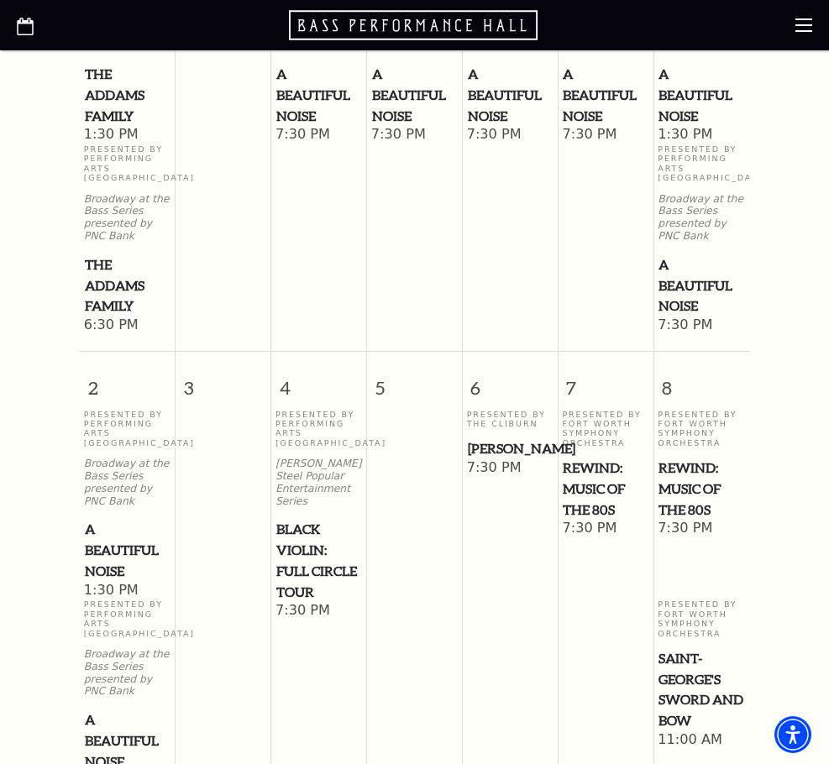
scroll to position [784, 0]
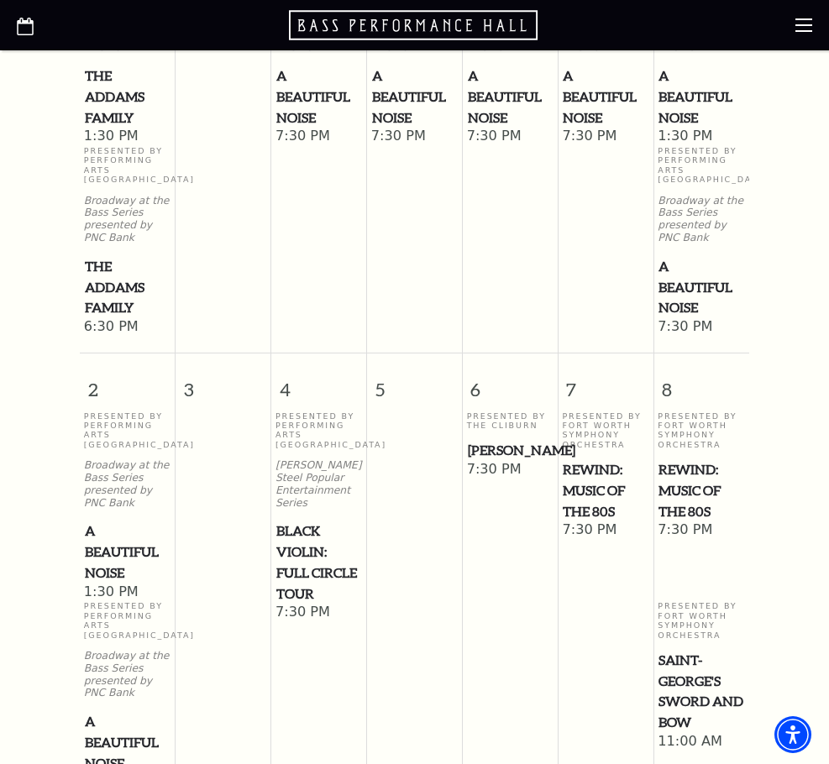
click at [290, 575] on span "Black Violin: Full Circle Tour" at bounding box center [318, 562] width 85 height 83
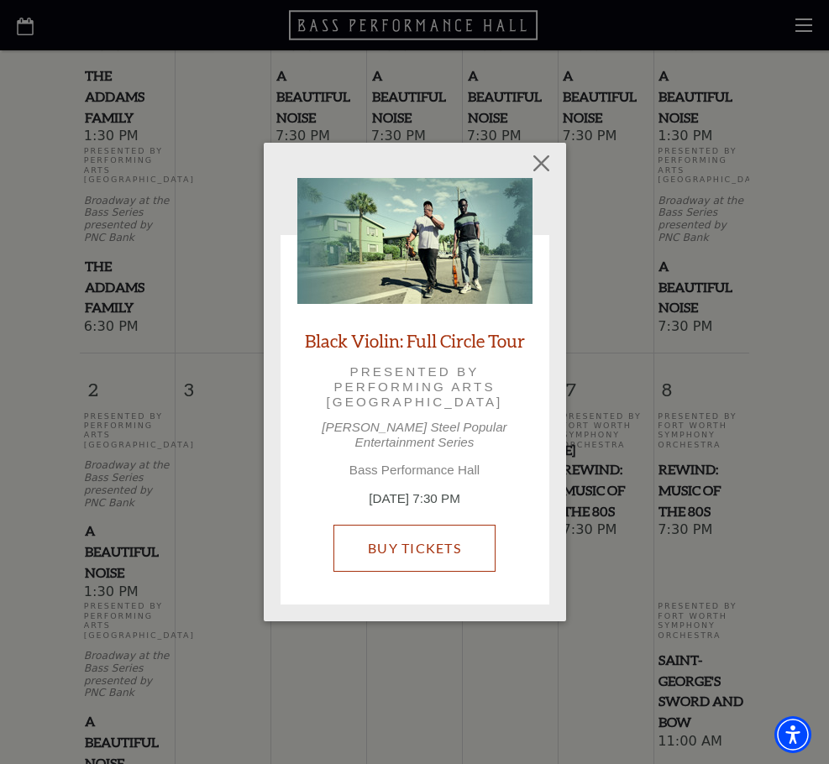
click at [468, 543] on link "Buy Tickets" at bounding box center [414, 548] width 162 height 47
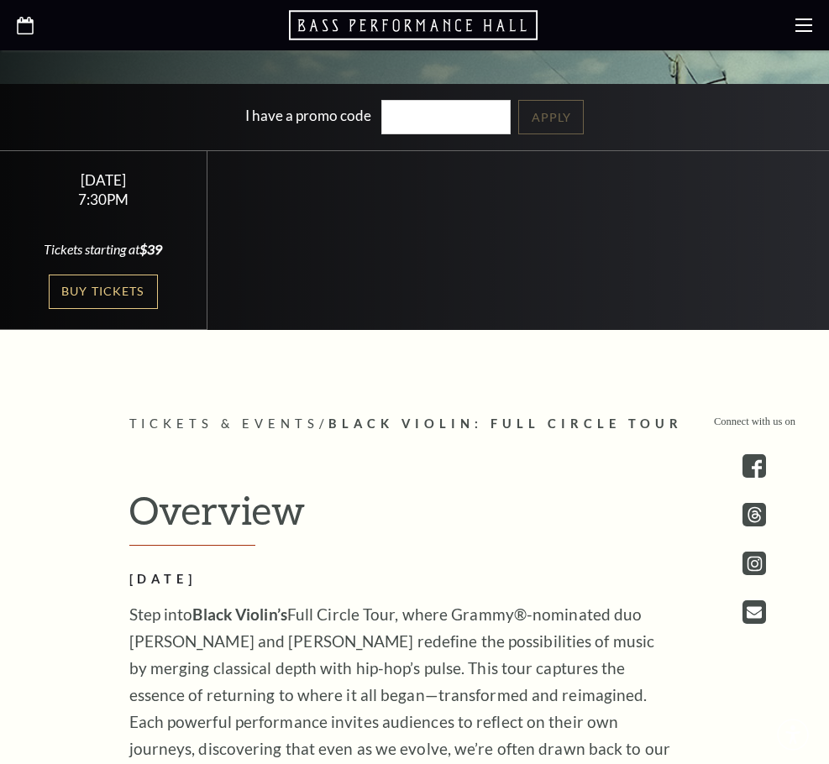
scroll to position [588, 0]
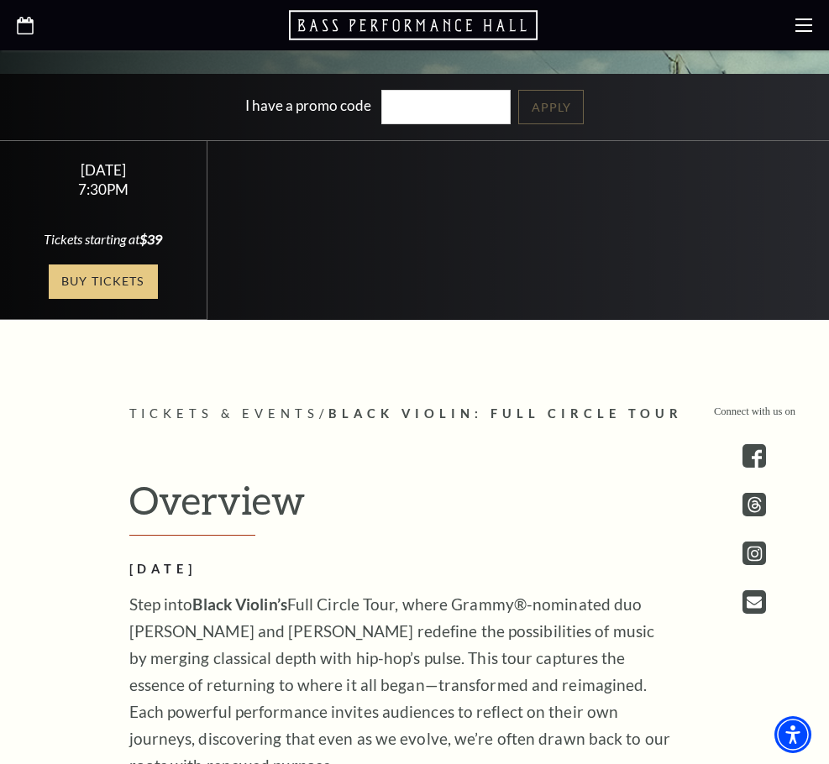
click at [79, 297] on link "Buy Tickets" at bounding box center [103, 282] width 109 height 34
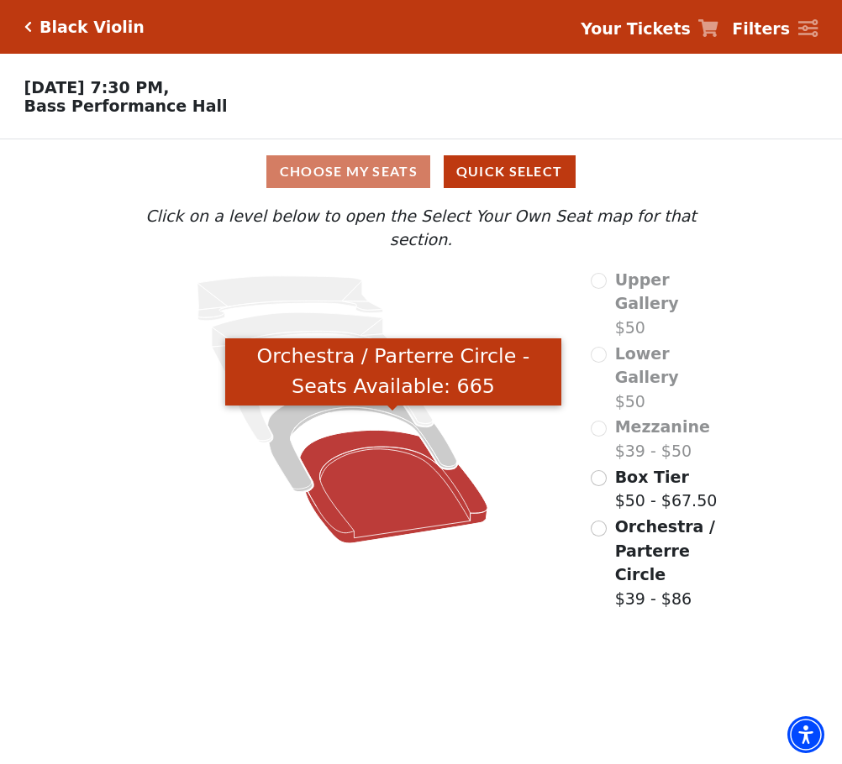
click at [349, 461] on icon "Orchestra / Parterre Circle - Seats Available: 665" at bounding box center [393, 486] width 188 height 113
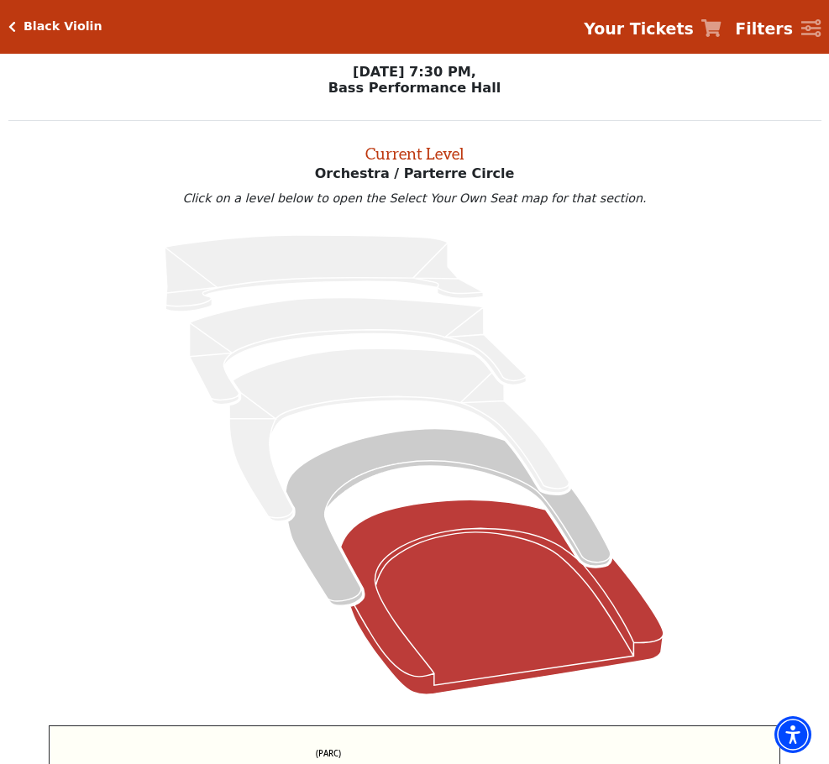
click at [16, 24] on icon "Click here to go back to filters" at bounding box center [12, 27] width 8 height 12
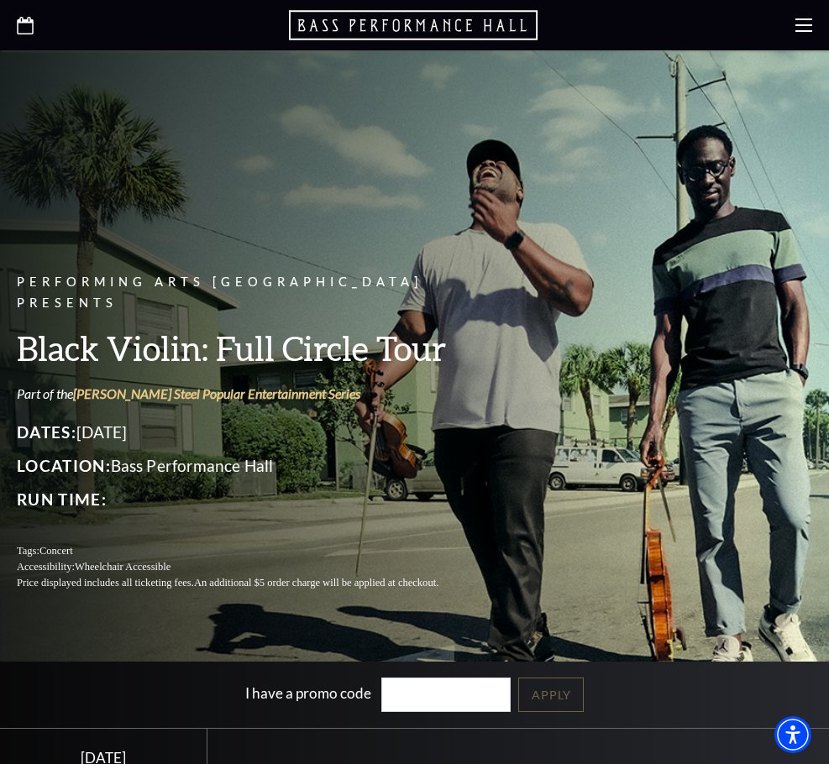
click at [24, 24] on icon at bounding box center [25, 26] width 17 height 18
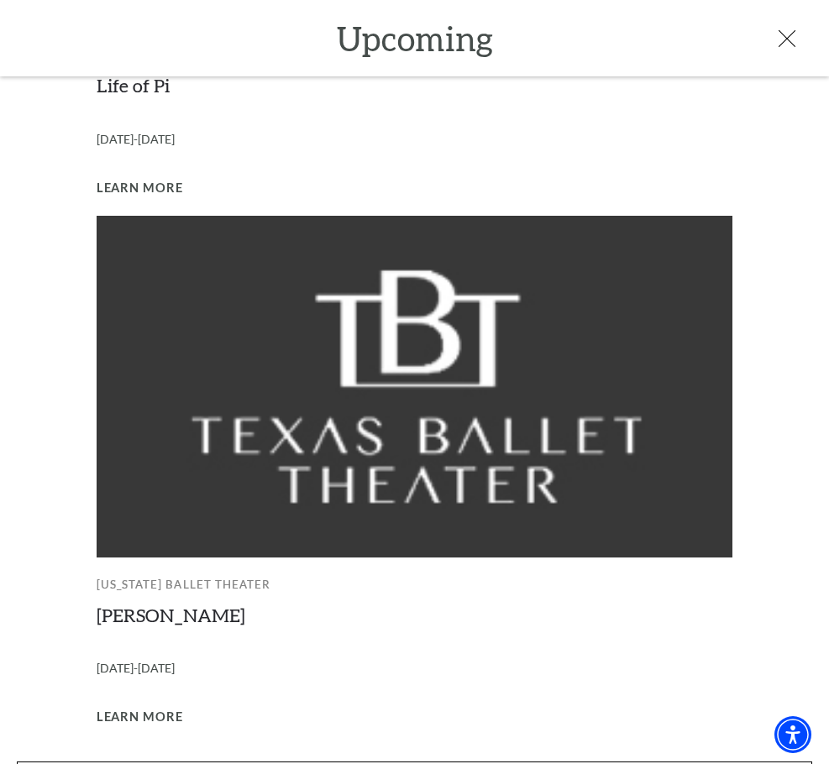
scroll to position [1522, 0]
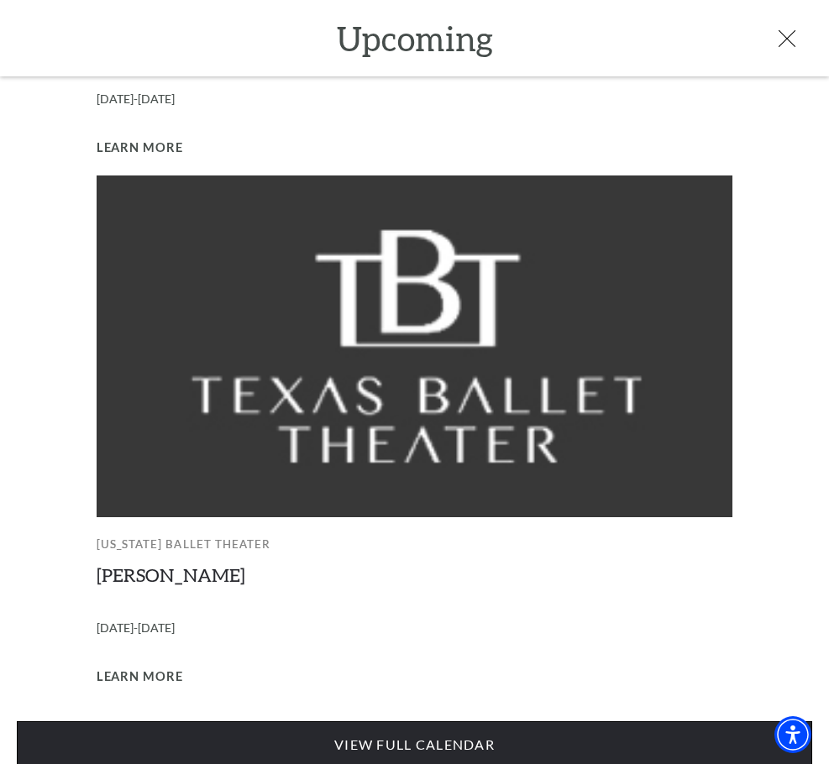
click at [381, 722] on link "View Full Calendar" at bounding box center [415, 745] width 796 height 47
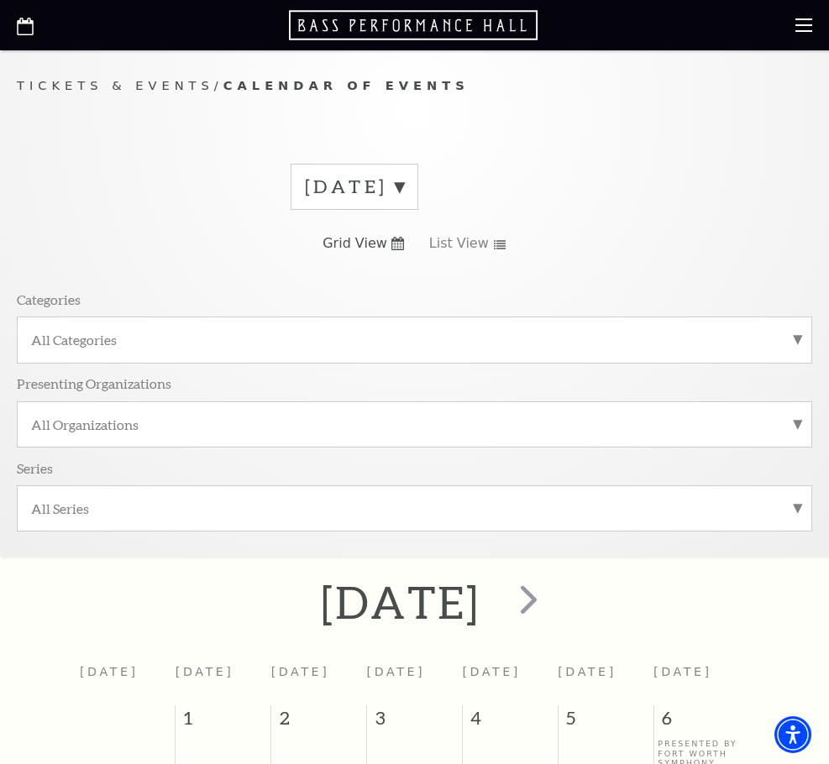
click at [404, 183] on label "September 2025" at bounding box center [354, 187] width 99 height 26
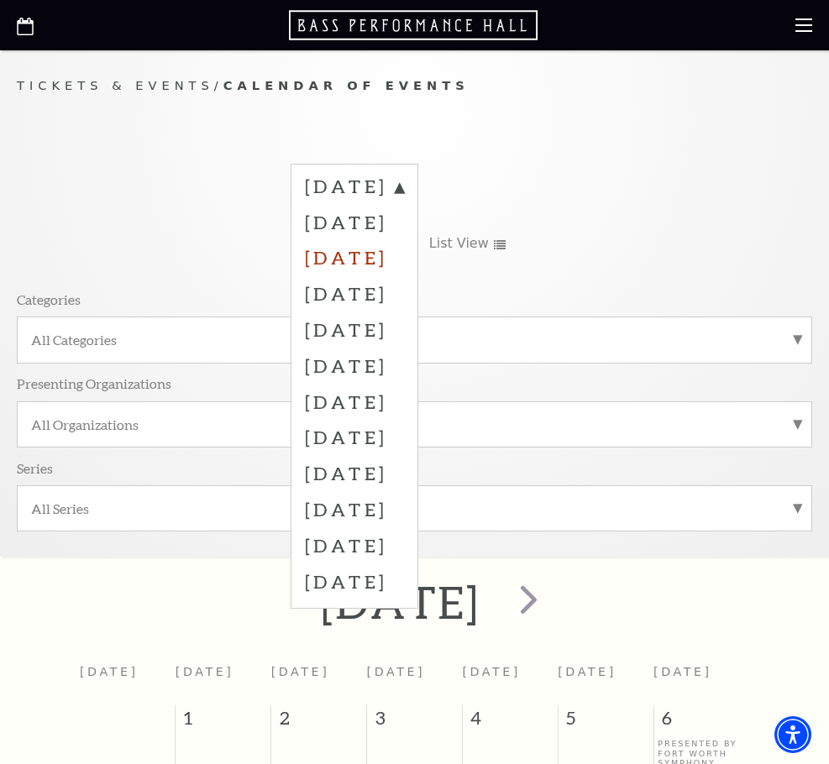
click at [404, 253] on label "November 2025" at bounding box center [354, 257] width 99 height 36
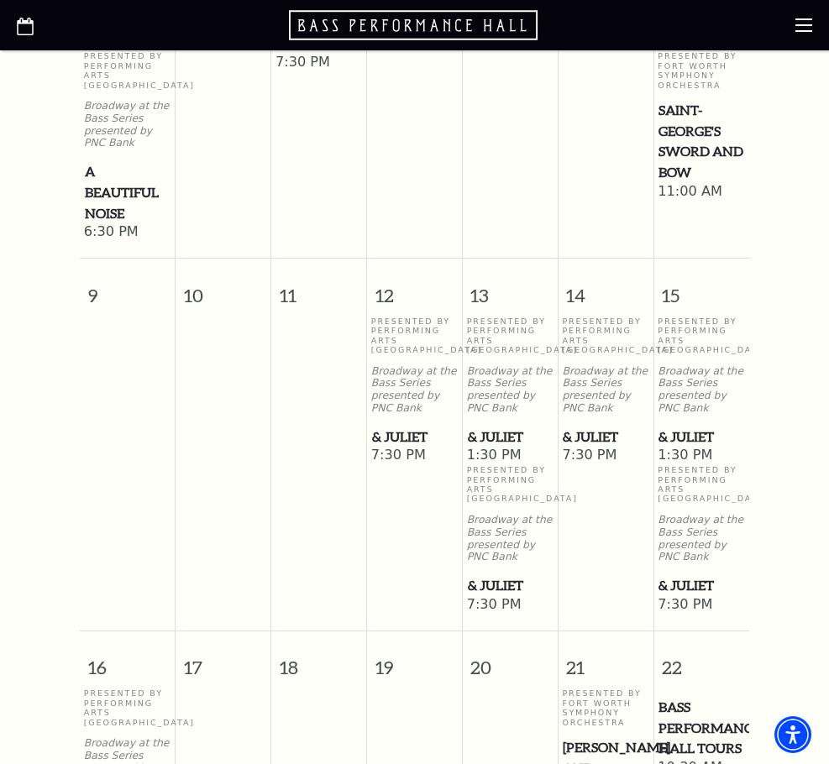
scroll to position [1372, 0]
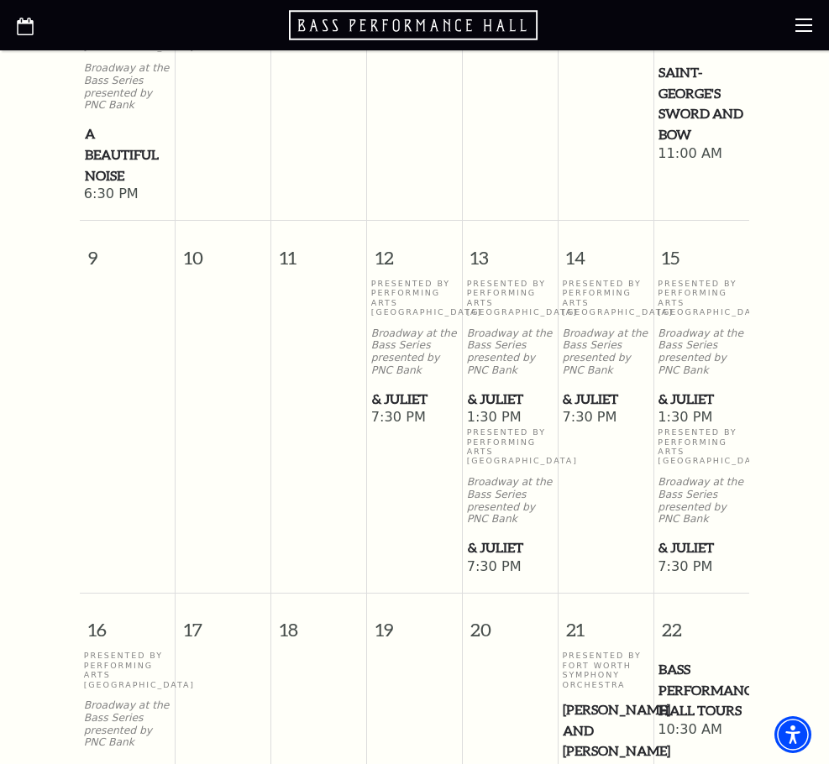
click at [516, 410] on span "& Juliet" at bounding box center [510, 399] width 85 height 21
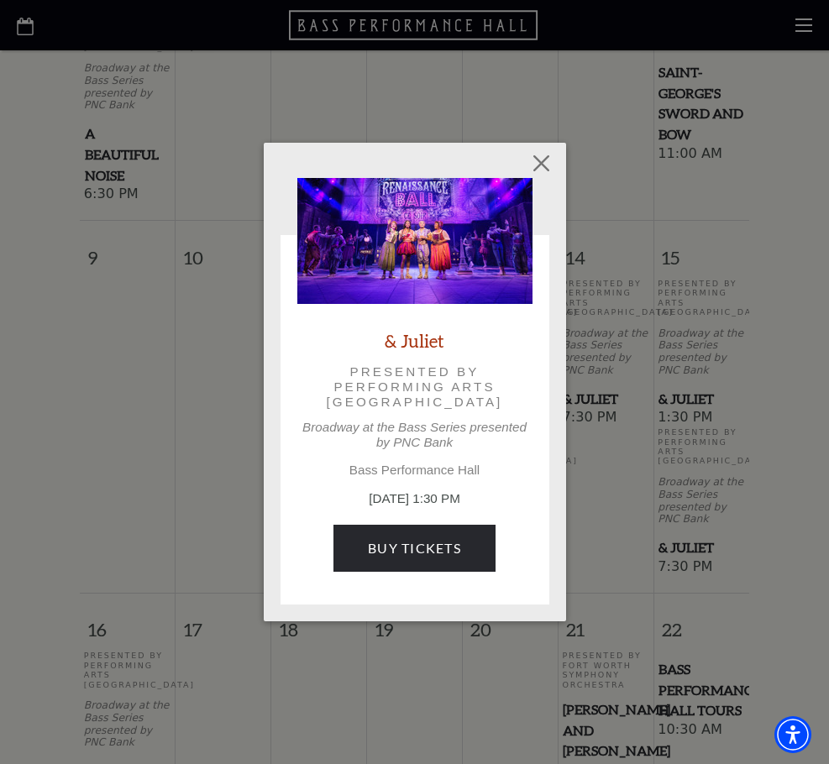
click at [459, 503] on p "November 13, 1:30 PM" at bounding box center [414, 499] width 235 height 19
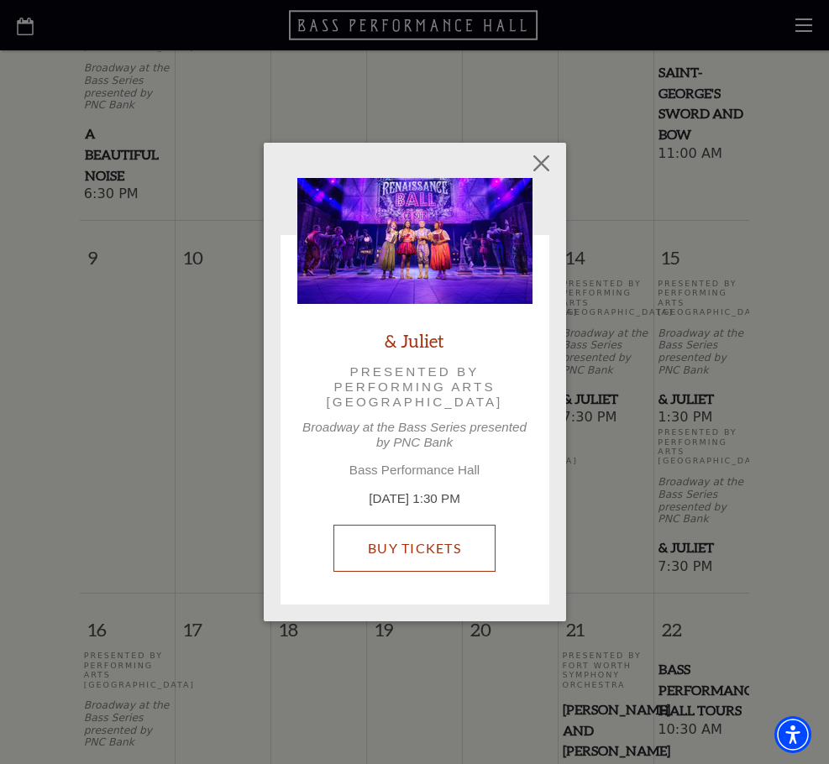
click at [457, 539] on link "Buy Tickets" at bounding box center [414, 548] width 162 height 47
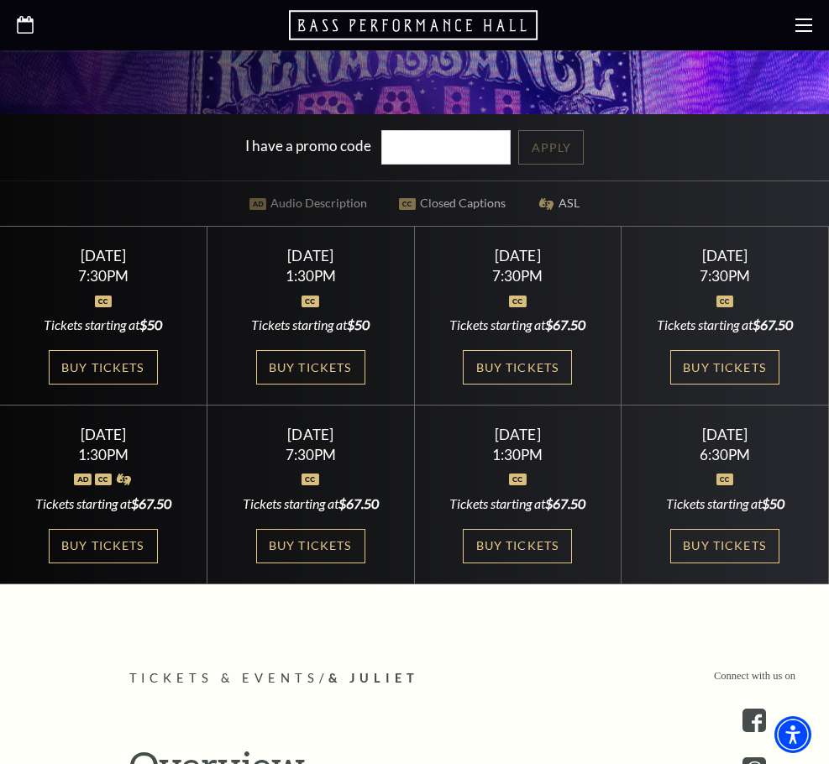
scroll to position [588, 0]
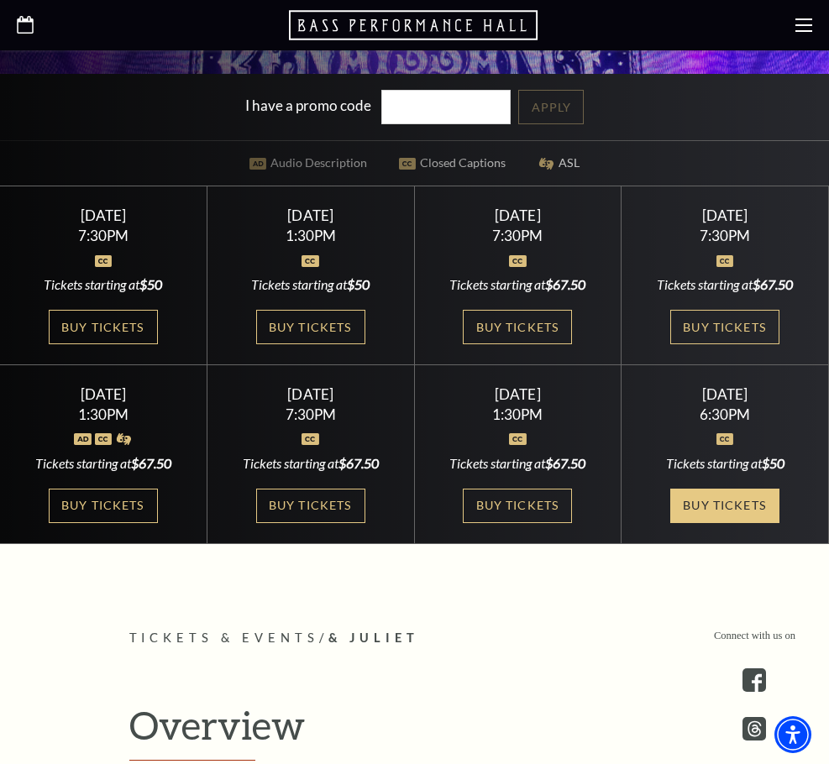
click at [670, 523] on link "Buy Tickets" at bounding box center [724, 506] width 109 height 34
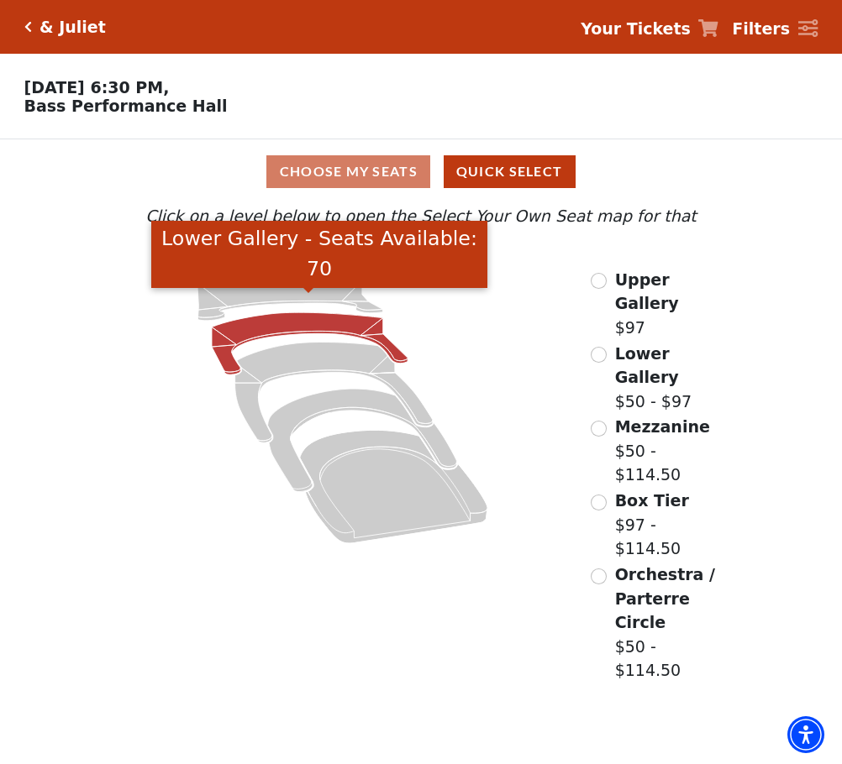
click at [329, 312] on icon "Lower Gallery - Seats Available: 70" at bounding box center [310, 343] width 196 height 62
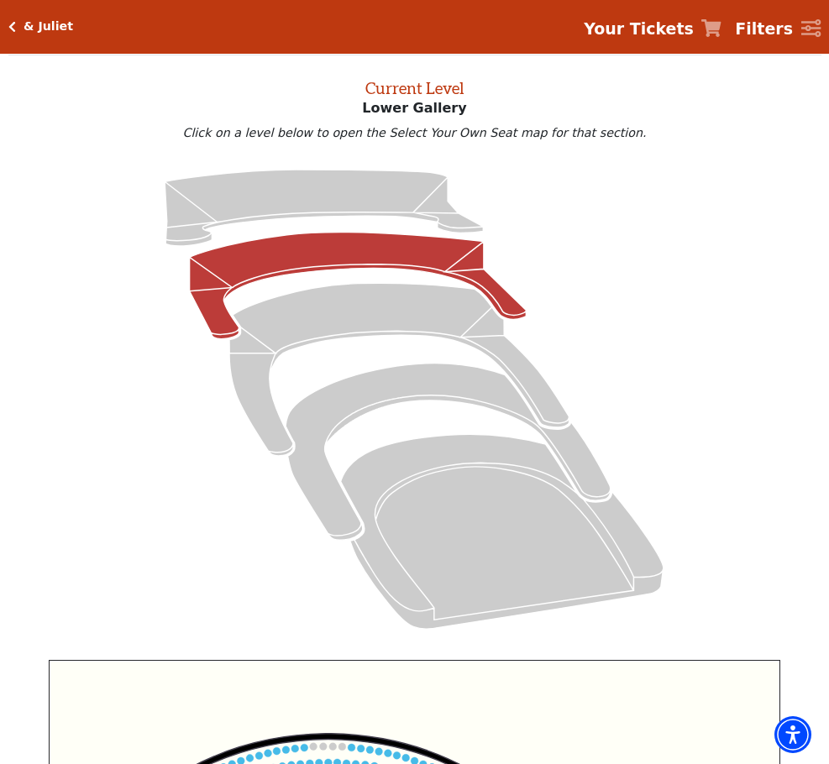
scroll to position [78, 0]
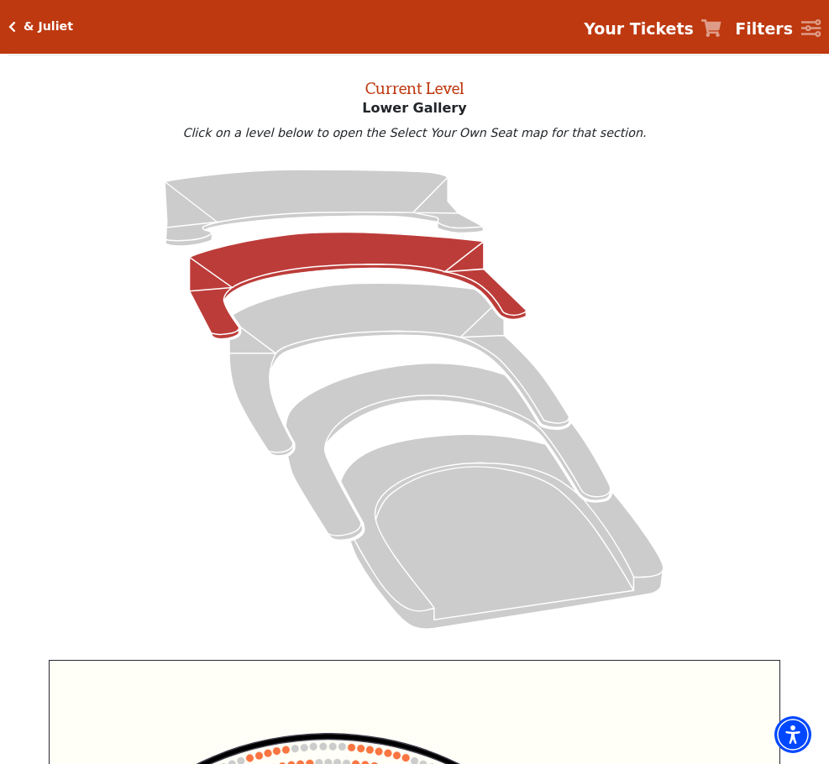
scroll to position [78, 0]
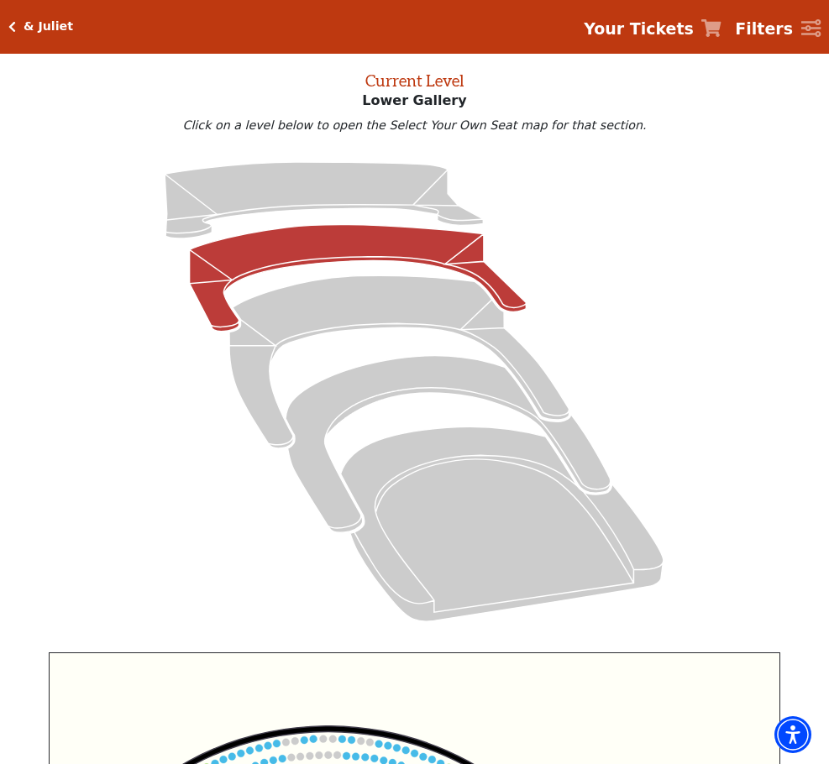
scroll to position [78, 0]
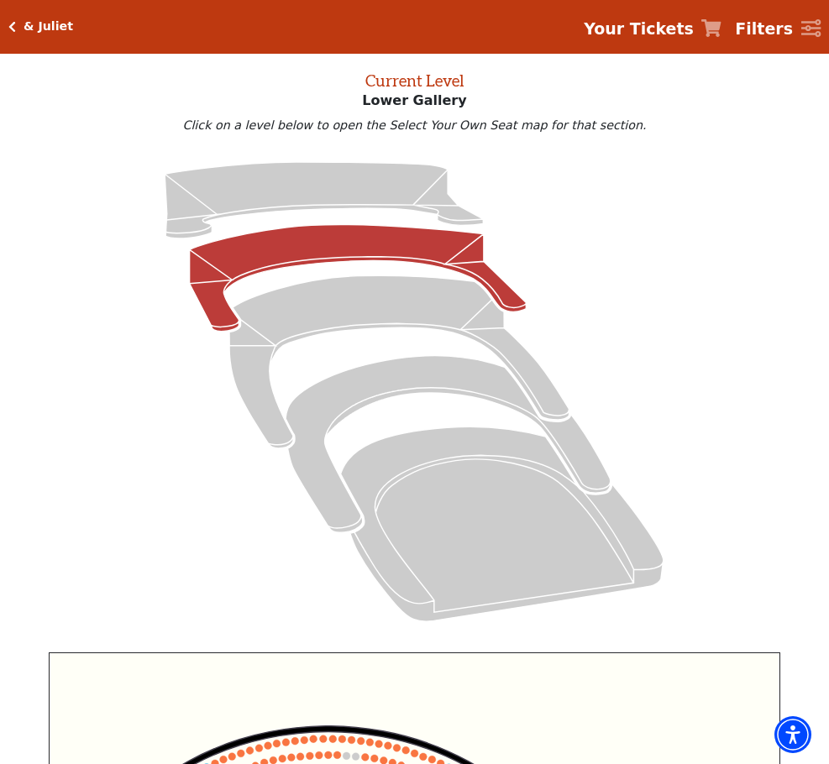
scroll to position [78, 0]
